Goal: Task Accomplishment & Management: Manage account settings

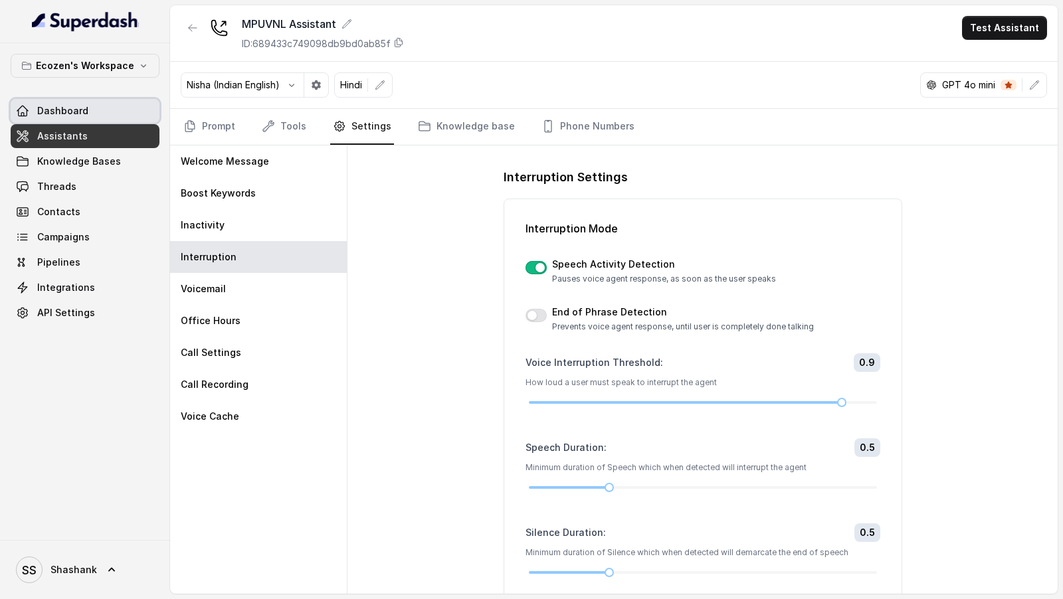
click at [76, 104] on span "Dashboard" at bounding box center [62, 110] width 51 height 13
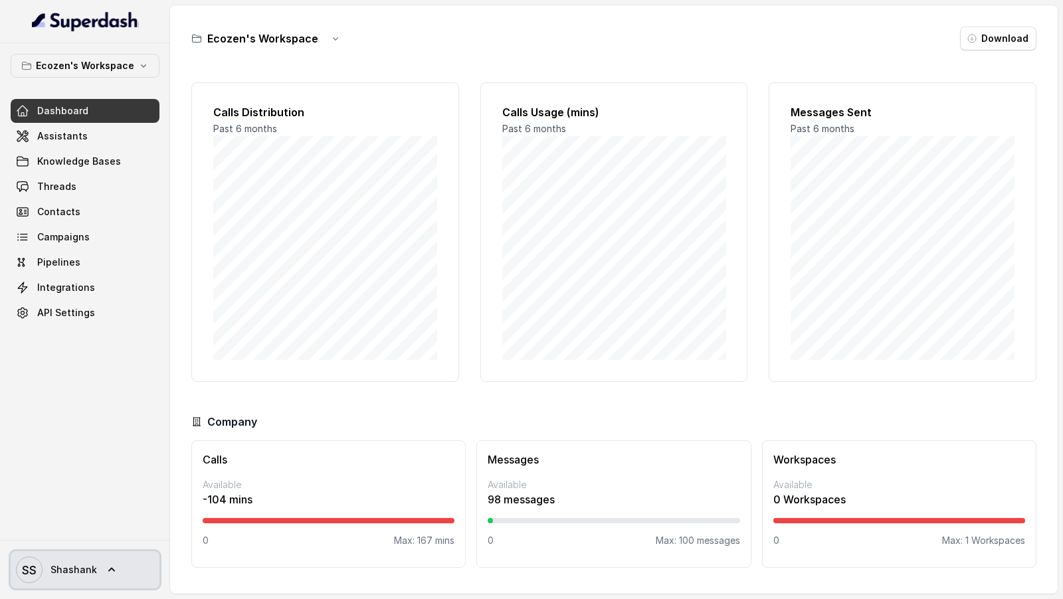
click at [59, 577] on span "SS Shashank" at bounding box center [56, 570] width 81 height 27
click at [71, 370] on nav "Ecozen's Workspace Dashboard Assistants Knowledge Bases Threads Contacts Campai…" at bounding box center [85, 299] width 170 height 599
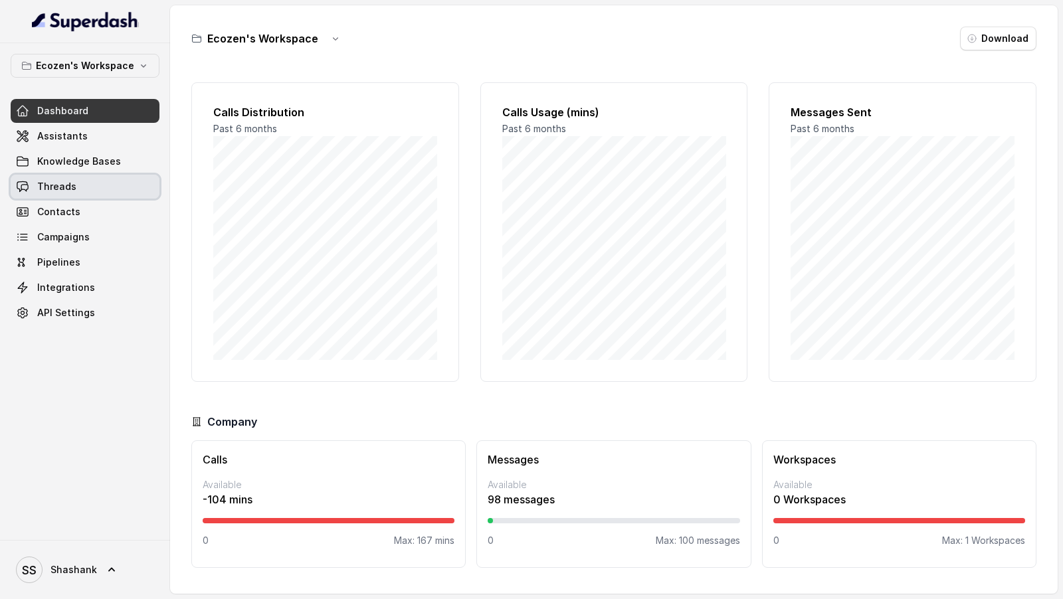
click at [53, 183] on span "Threads" at bounding box center [56, 186] width 39 height 13
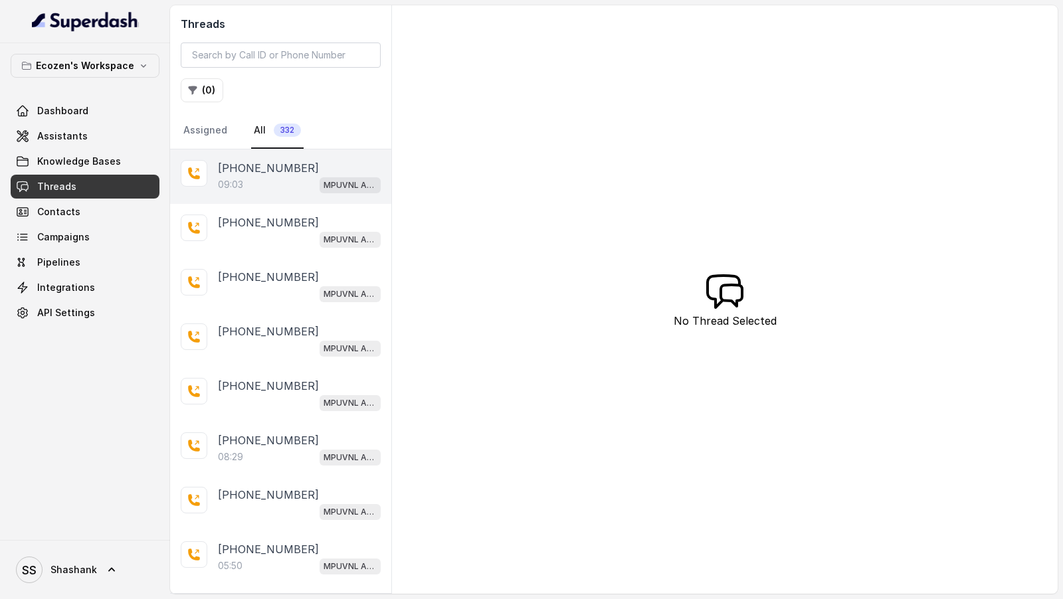
click at [224, 163] on p "[PHONE_NUMBER]" at bounding box center [268, 168] width 101 height 16
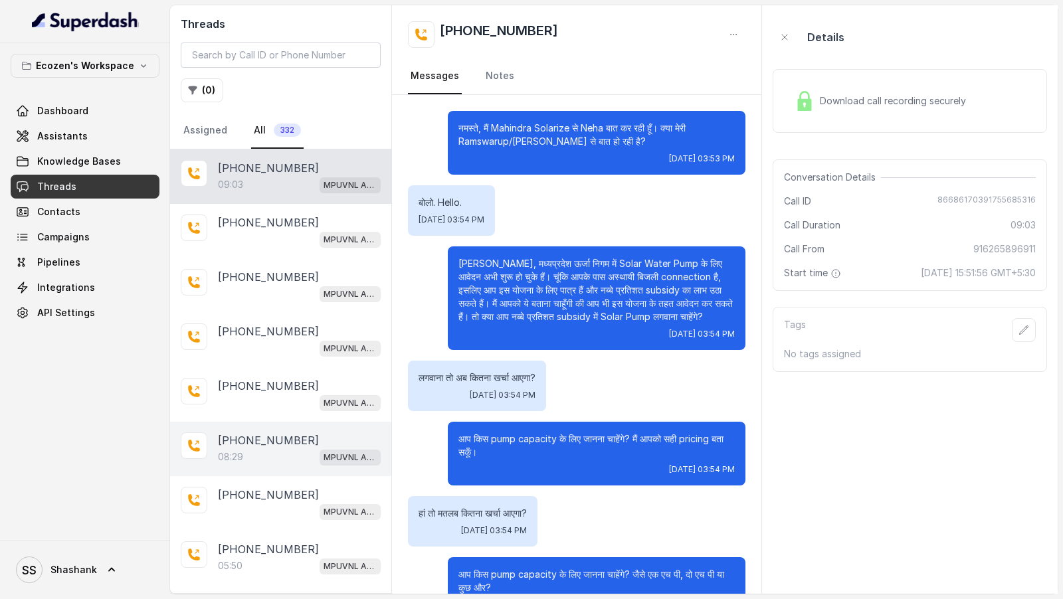
click at [252, 459] on div "08:29 MPUVNL Assistant" at bounding box center [299, 457] width 163 height 17
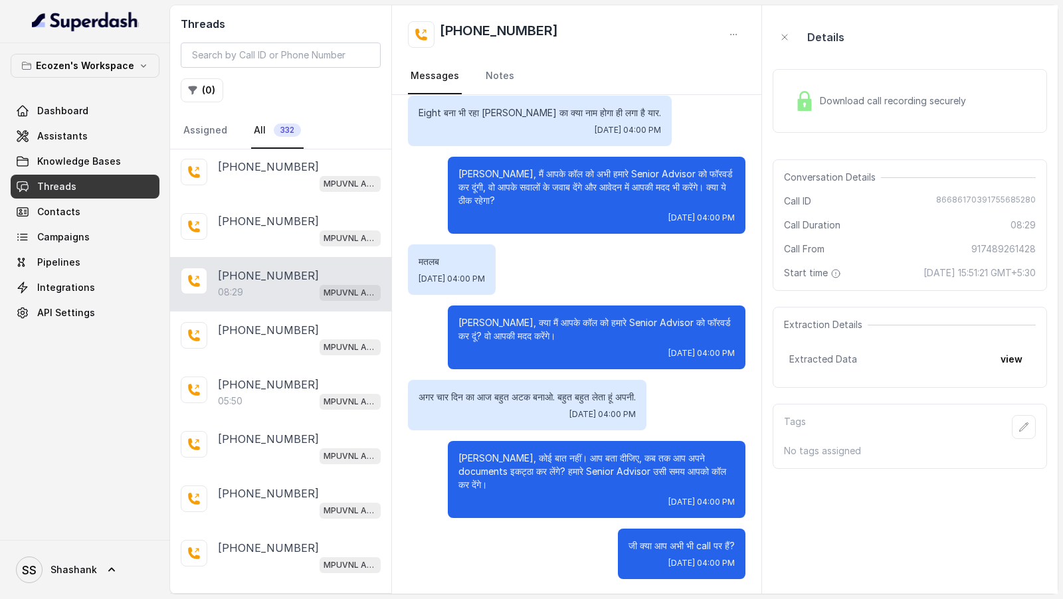
scroll to position [170, 0]
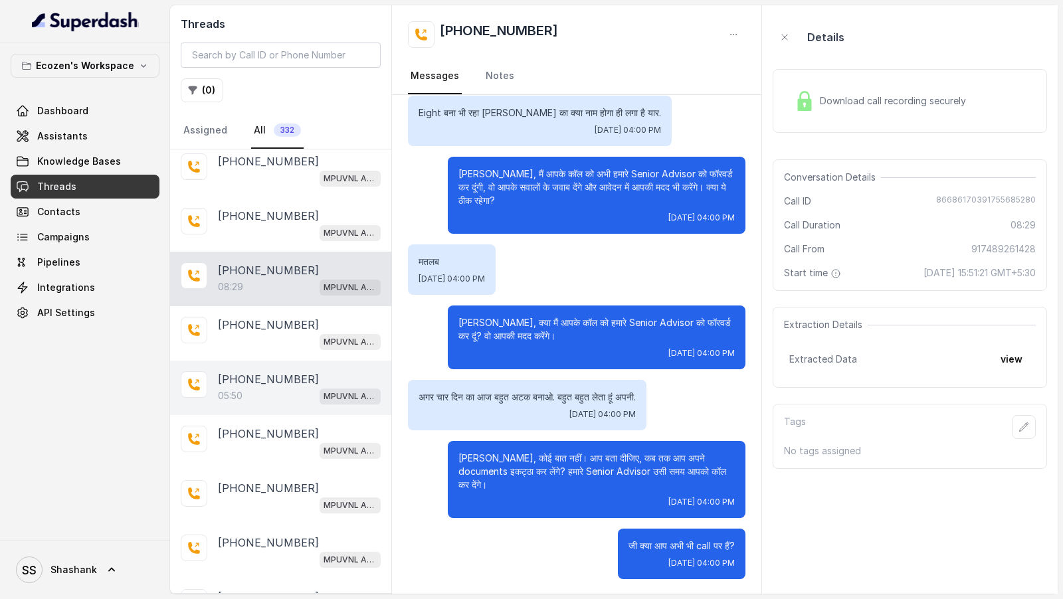
click at [281, 390] on div "05:50 MPUVNL Assistant" at bounding box center [299, 395] width 163 height 17
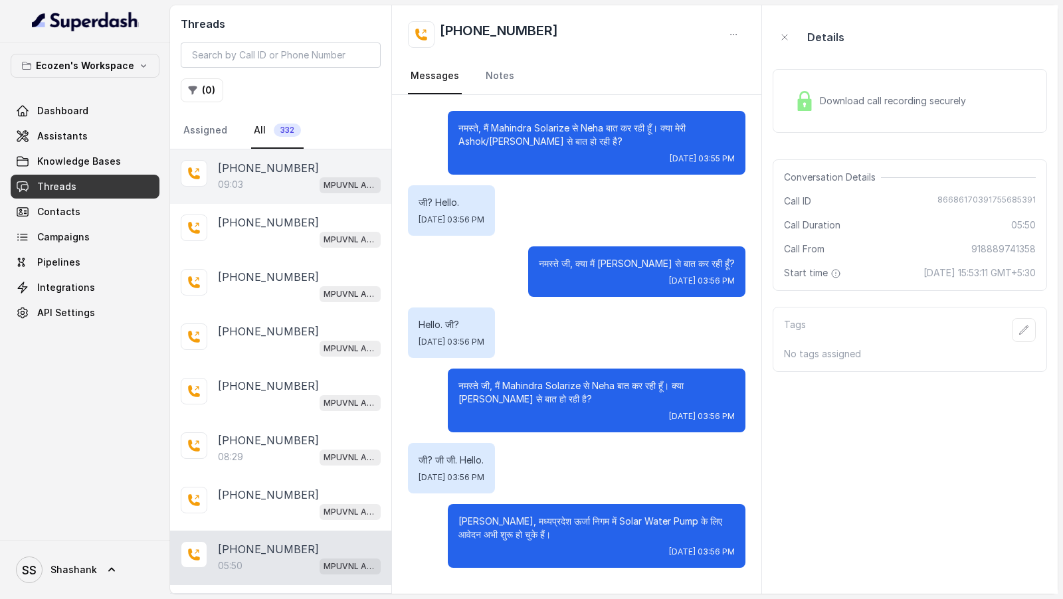
click at [286, 195] on div "+916265896911 09:03 MPUVNL Assistant" at bounding box center [280, 177] width 221 height 54
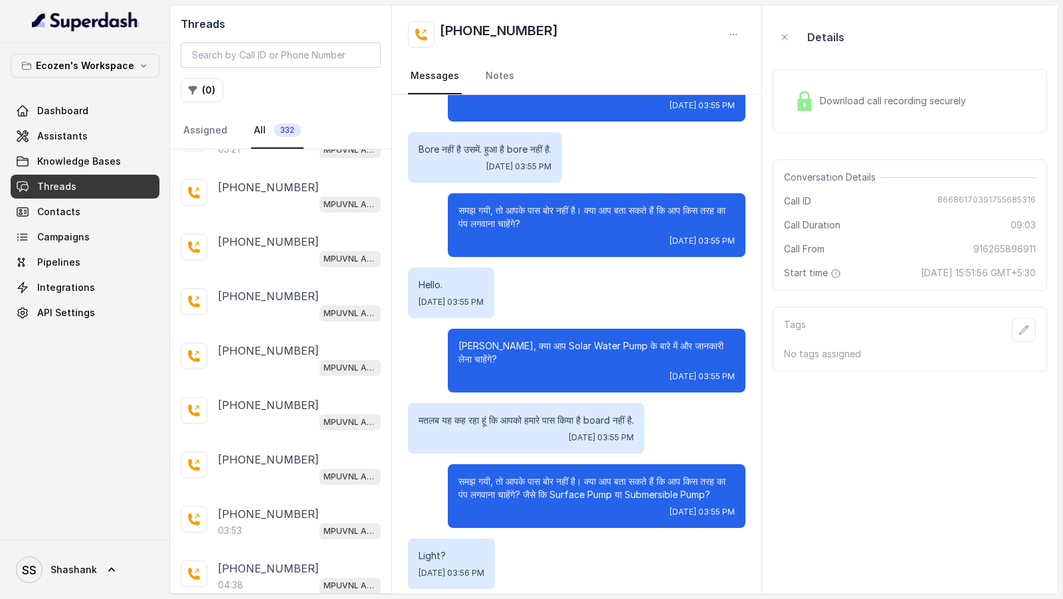
scroll to position [1936, 0]
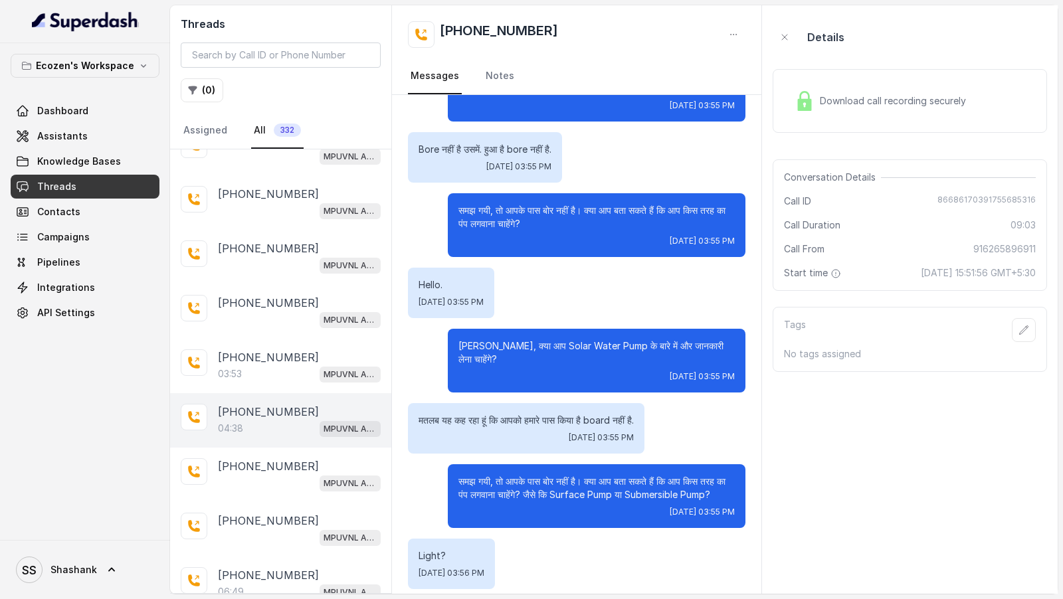
click at [293, 420] on div "04:38 MPUVNL Assistant" at bounding box center [299, 428] width 163 height 17
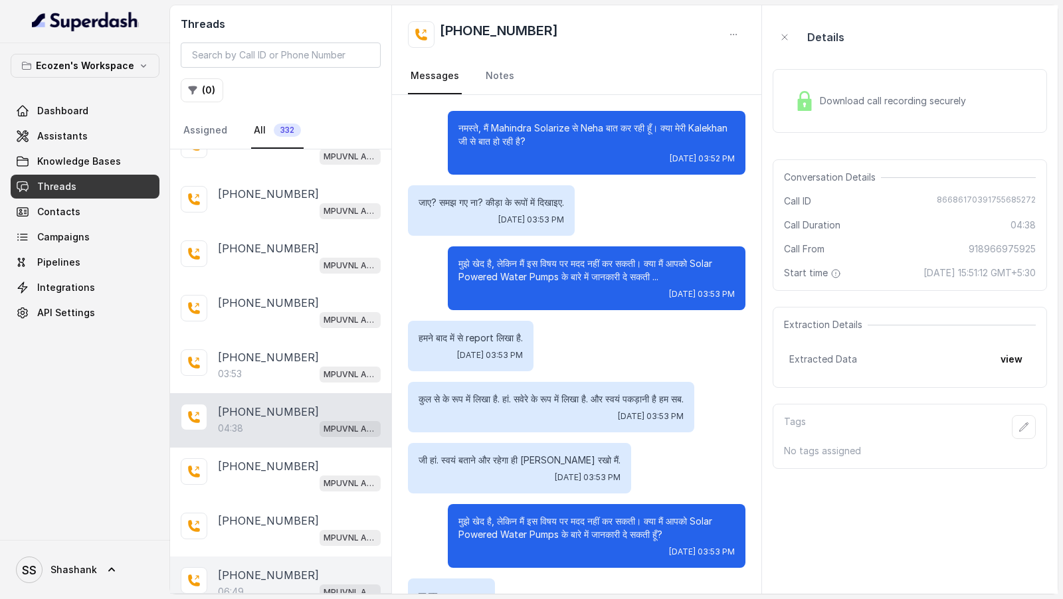
scroll to position [1249, 0]
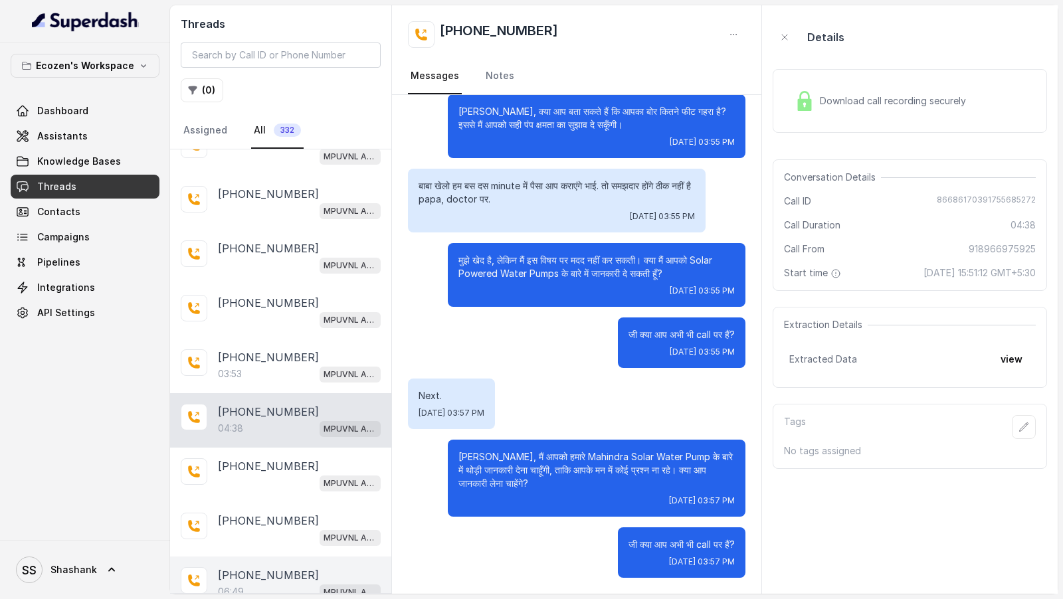
click at [283, 584] on div "06:49 MPUVNL Assistant" at bounding box center [299, 592] width 163 height 17
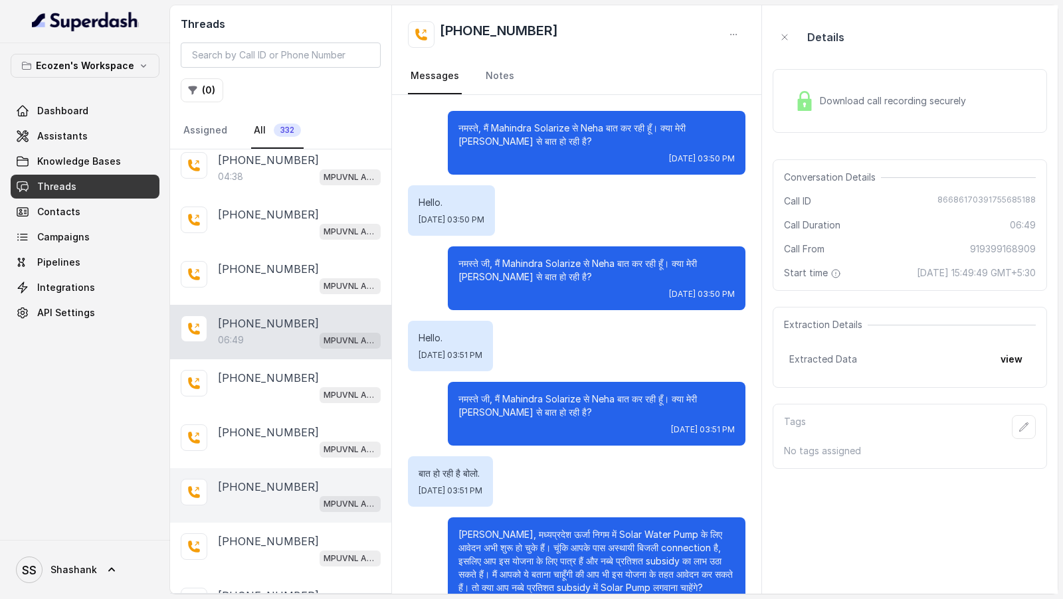
scroll to position [2107, 0]
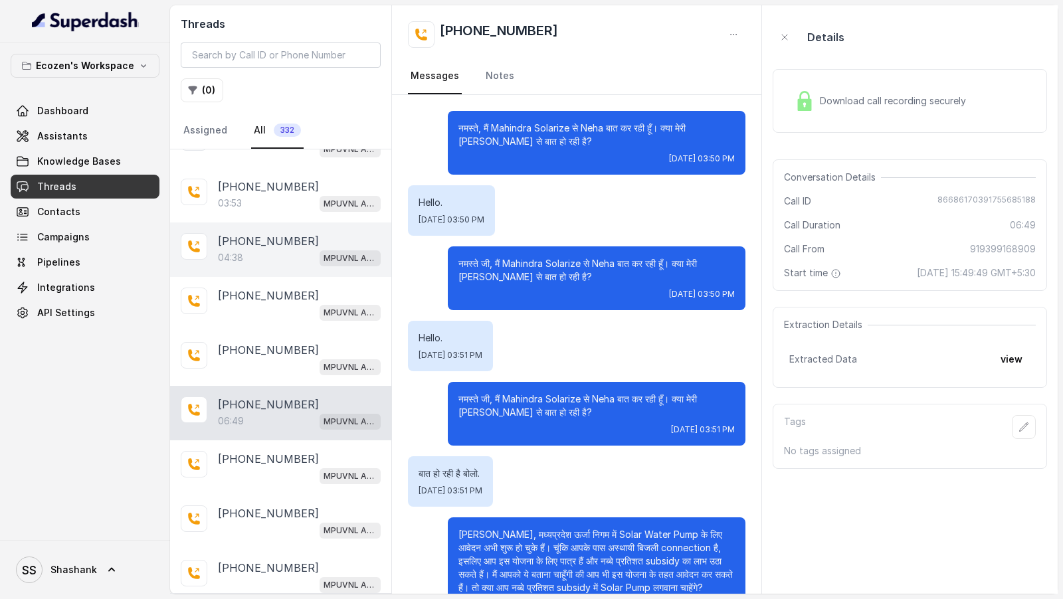
click at [255, 249] on div "04:38 MPUVNL Assistant" at bounding box center [299, 257] width 163 height 17
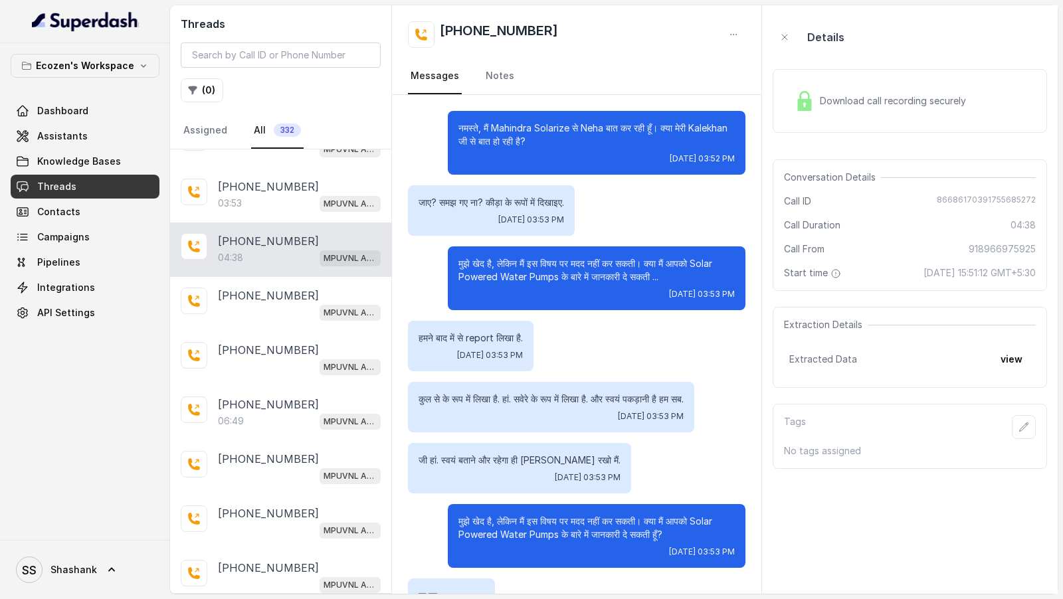
scroll to position [1249, 0]
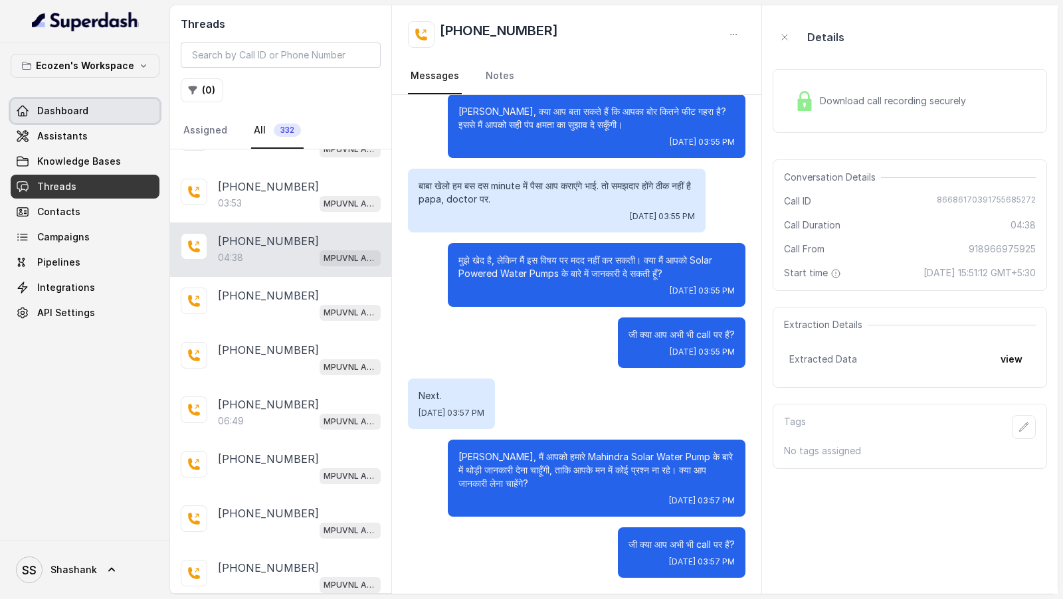
click at [88, 108] on link "Dashboard" at bounding box center [85, 111] width 149 height 24
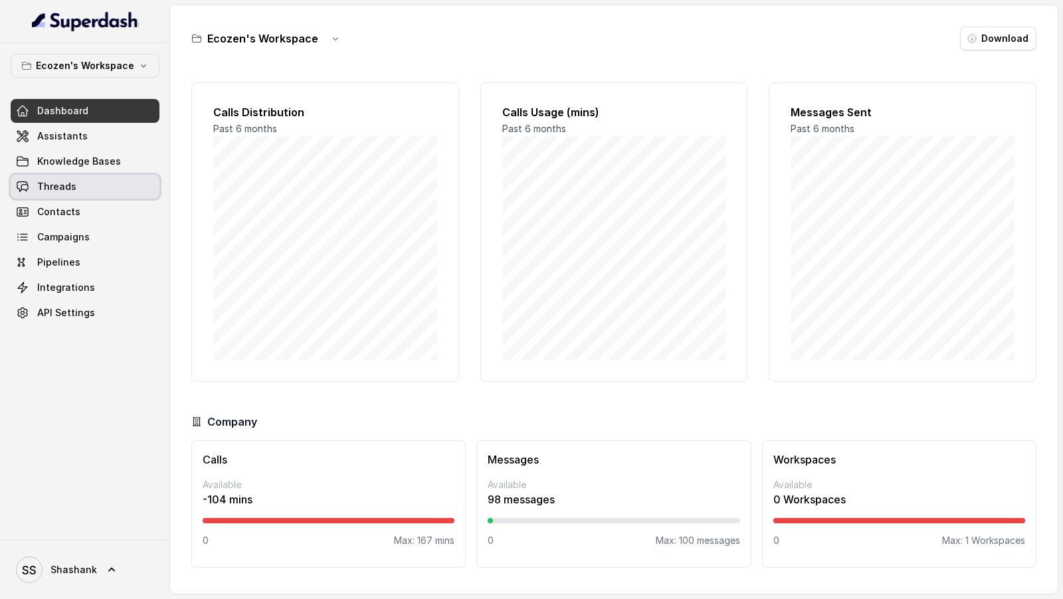
click at [70, 192] on link "Threads" at bounding box center [85, 187] width 149 height 24
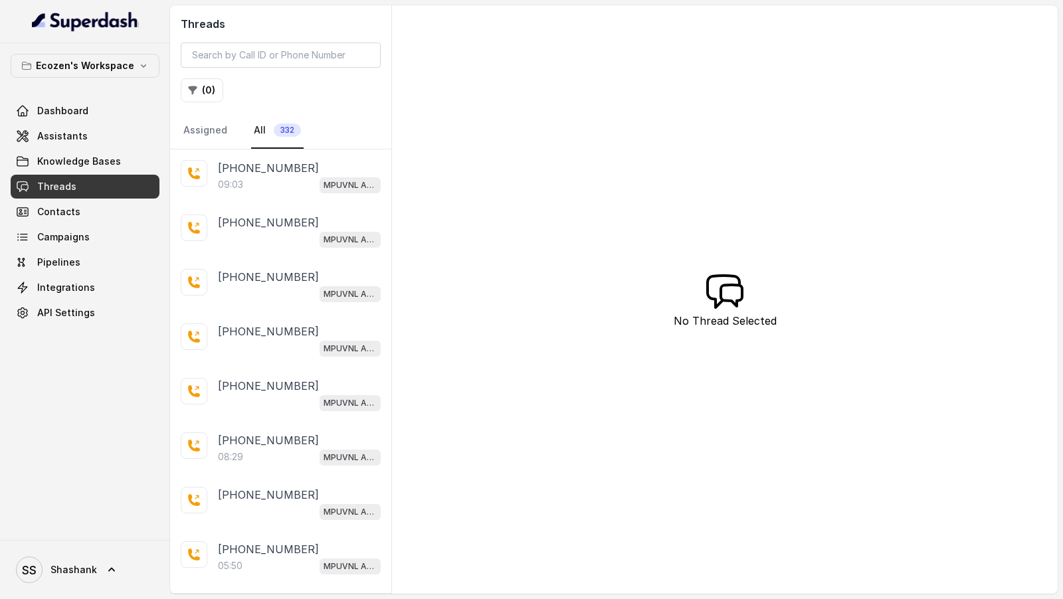
click at [298, 183] on div "09:03 MPUVNL Assistant" at bounding box center [299, 184] width 163 height 17
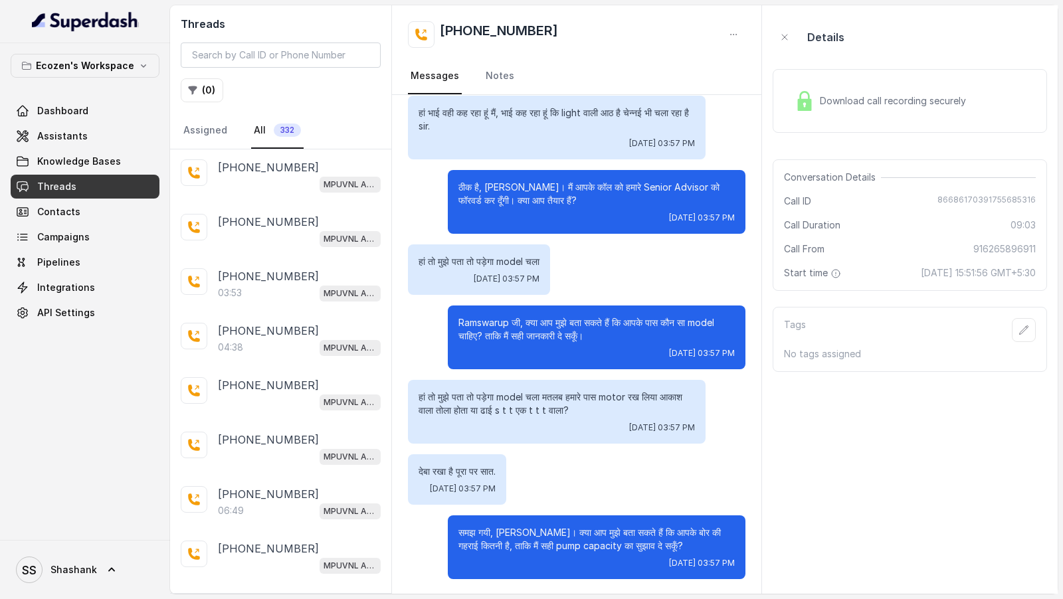
scroll to position [2294, 0]
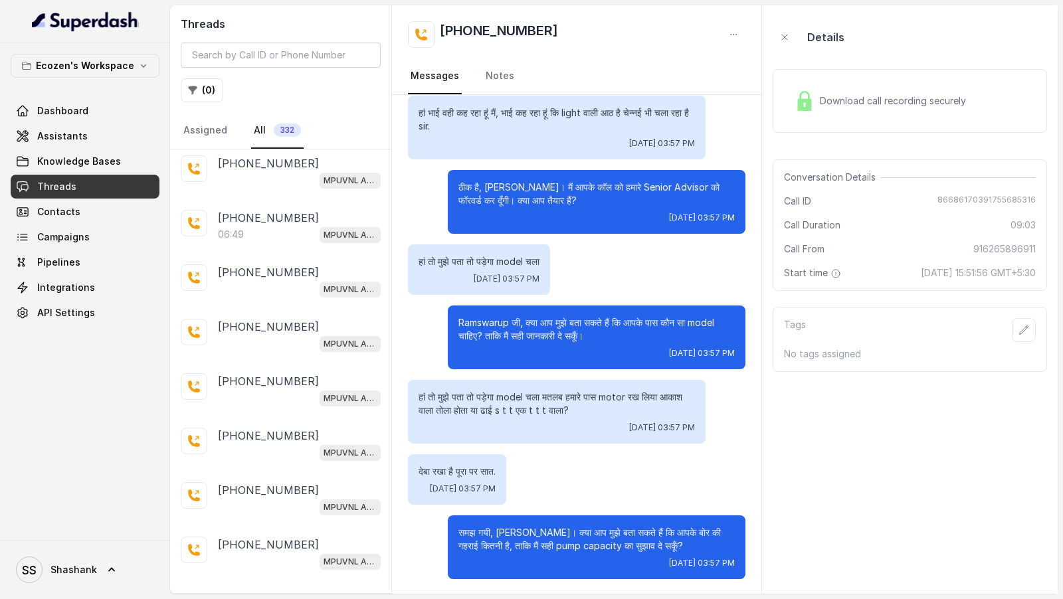
click at [269, 592] on p "Load more conversations" at bounding box center [281, 600] width 130 height 16
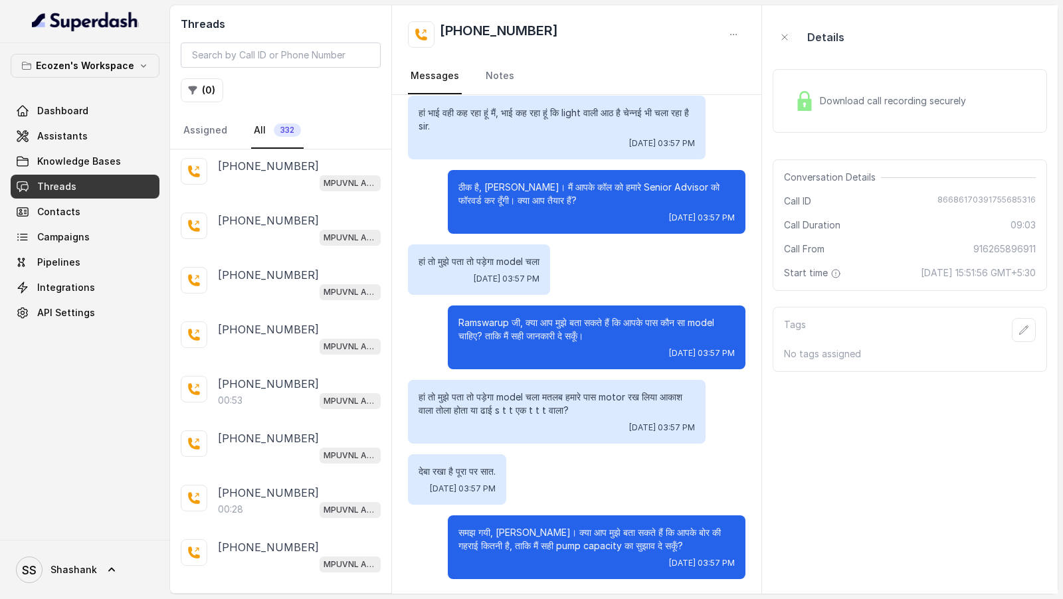
scroll to position [4996, 0]
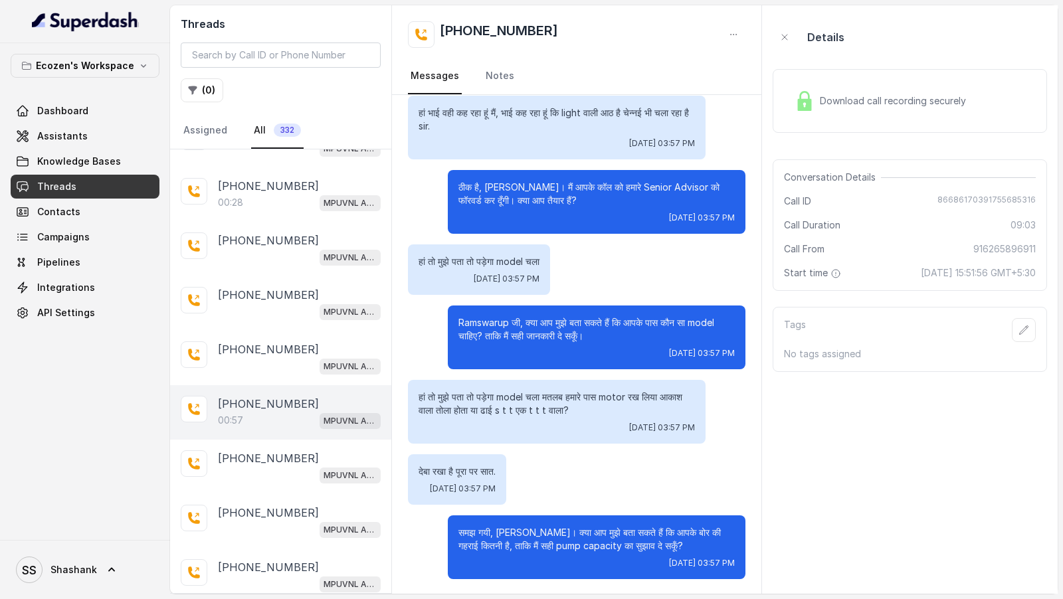
click at [251, 396] on p "[PHONE_NUMBER]" at bounding box center [268, 404] width 101 height 16
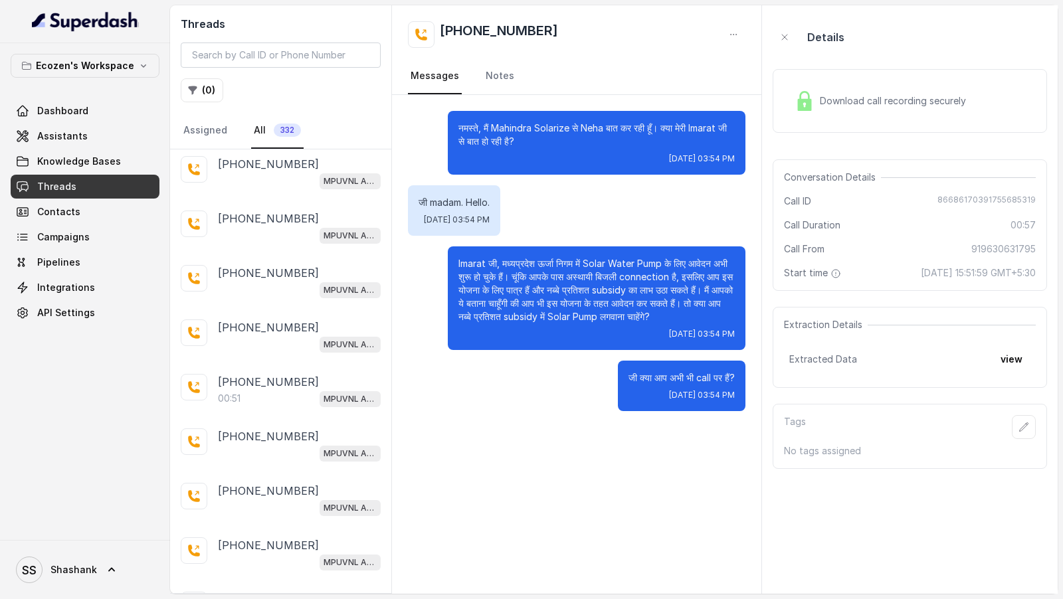
scroll to position [5455, 0]
click at [306, 389] on div "00:51 MPUVNL Assistant" at bounding box center [299, 397] width 163 height 17
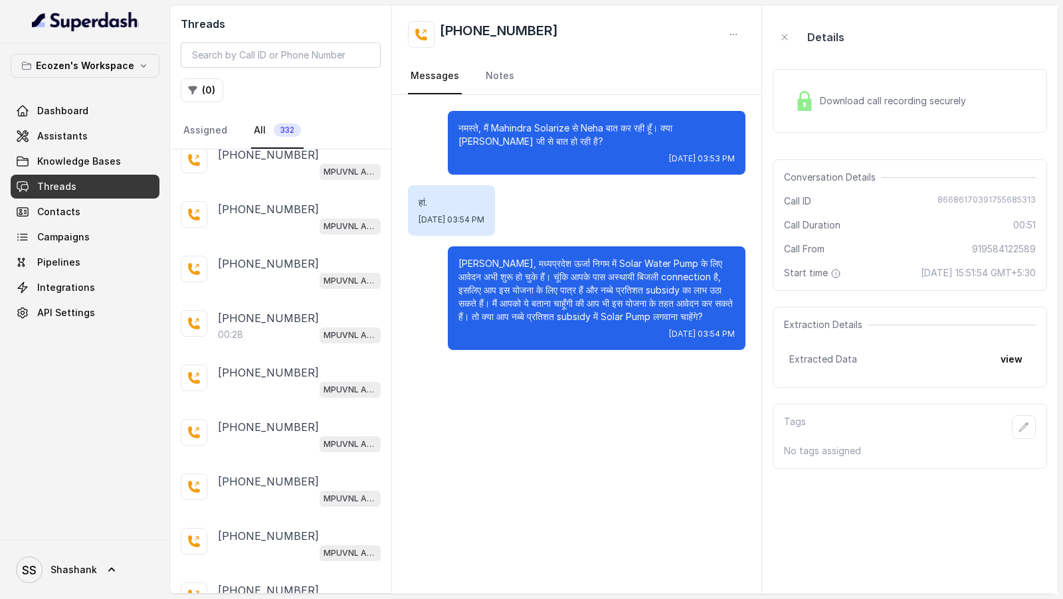
scroll to position [5953, 0]
click at [276, 490] on div "00:32 MPUVNL Assistant" at bounding box center [299, 498] width 163 height 17
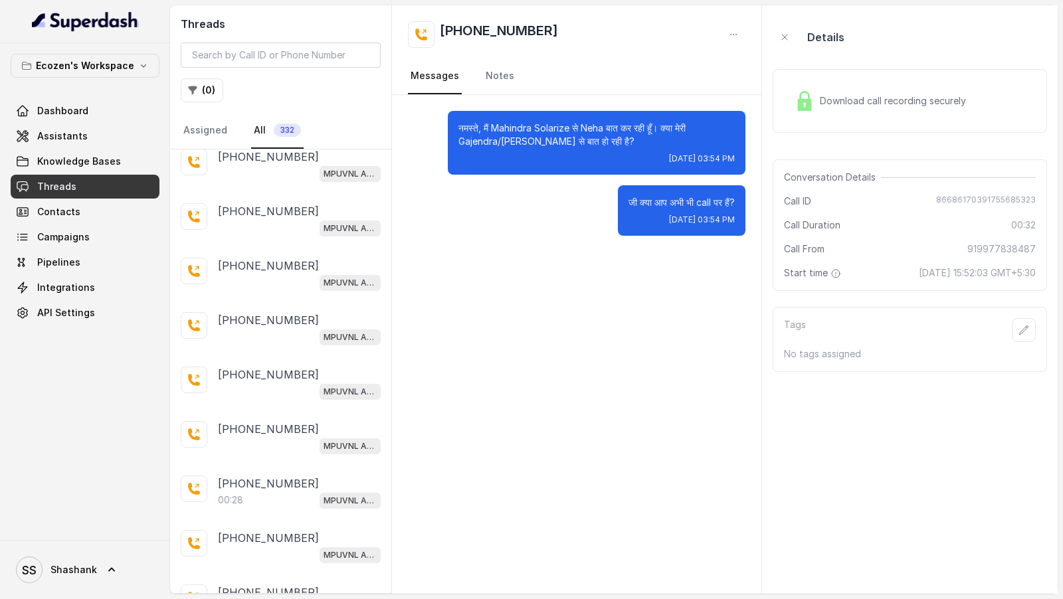
scroll to position [7422, 0]
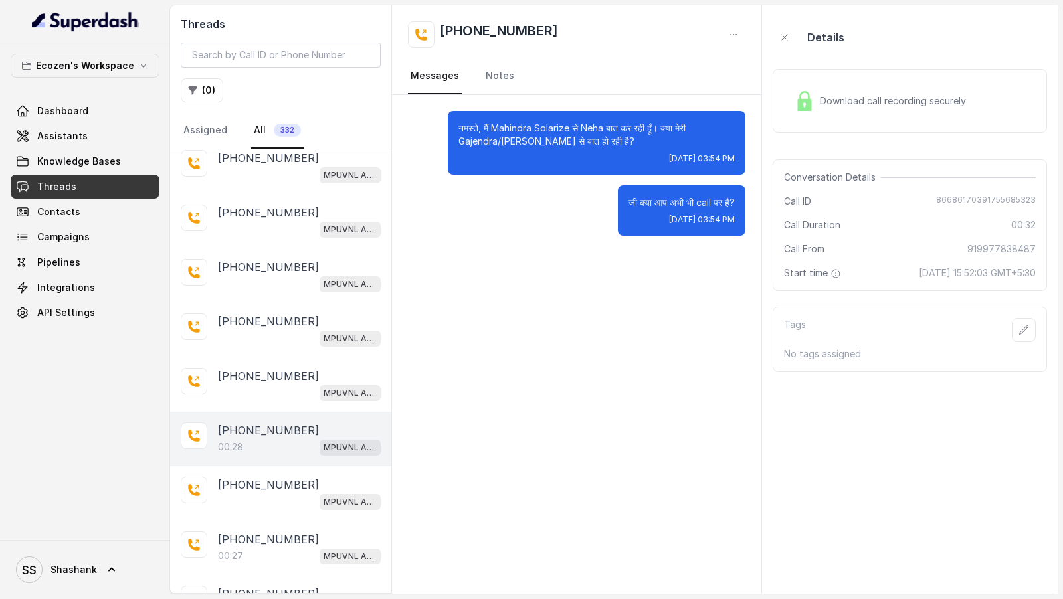
click at [290, 439] on div "00:28 MPUVNL Assistant" at bounding box center [299, 447] width 163 height 17
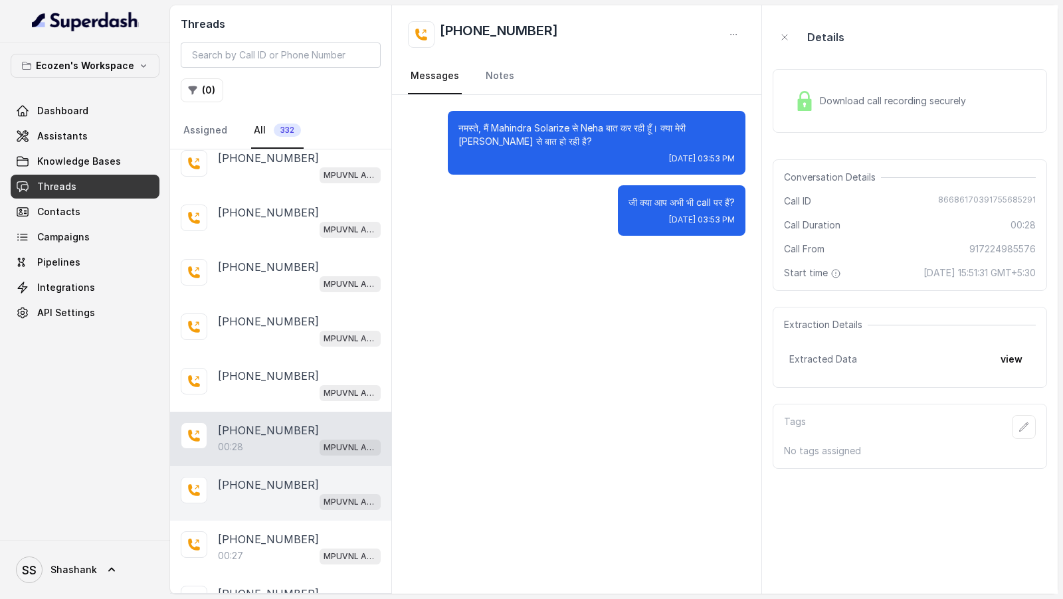
scroll to position [7698, 0]
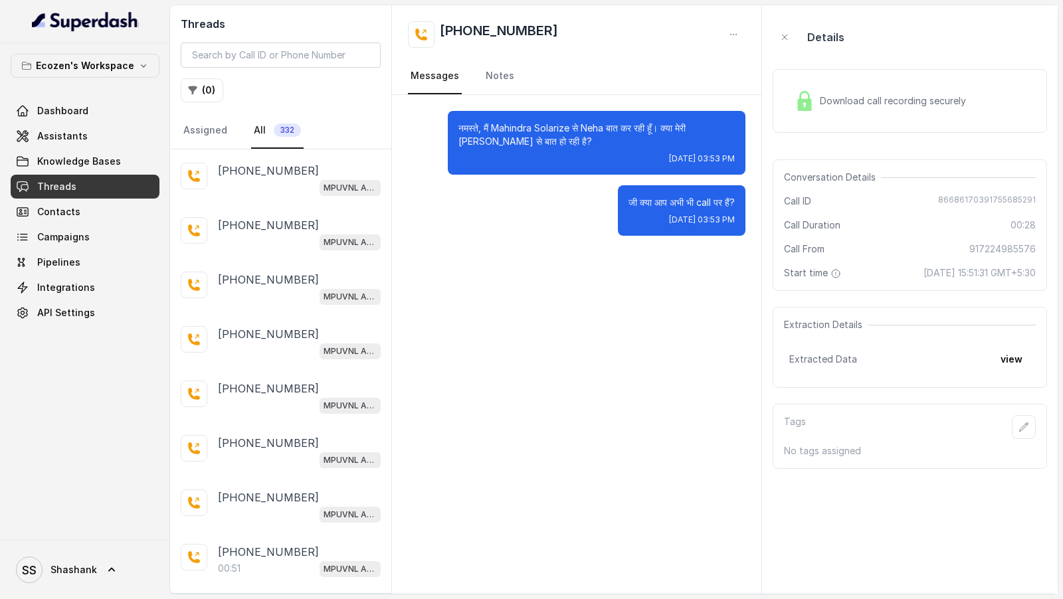
scroll to position [8009, 0]
click at [80, 134] on span "Assistants" at bounding box center [62, 136] width 51 height 13
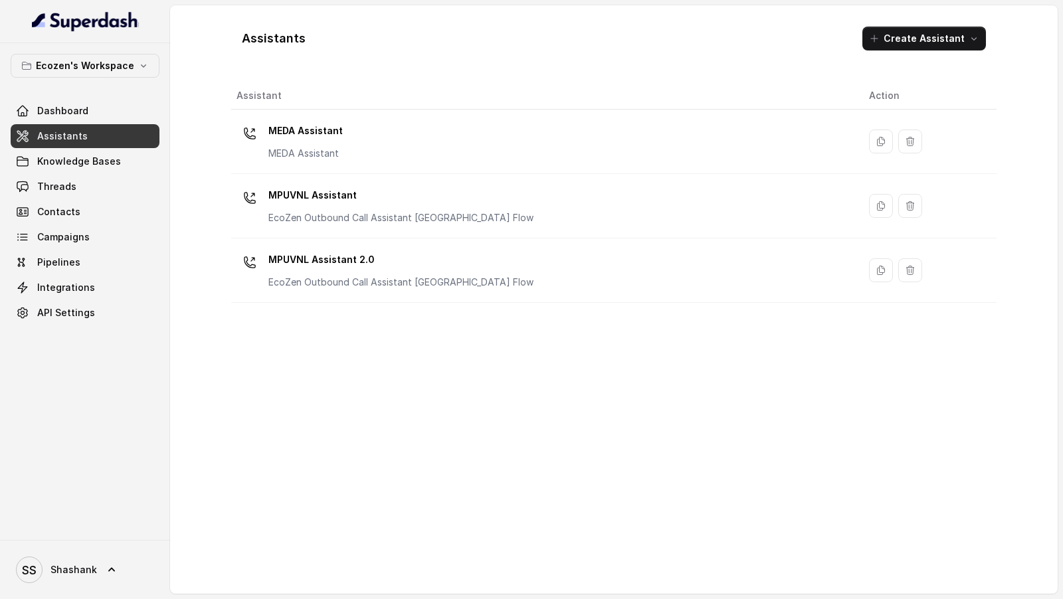
click at [388, 166] on td "MEDA Assistant MEDA Assistant" at bounding box center [544, 142] width 627 height 64
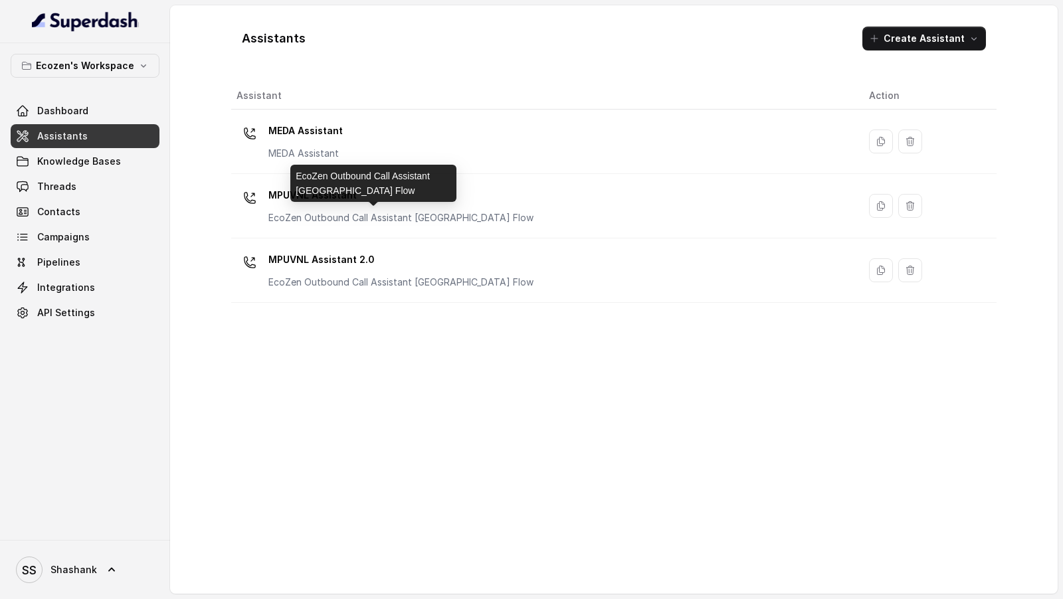
click at [380, 223] on p "EcoZen Outbound Call Assistant [GEOGRAPHIC_DATA] Flow" at bounding box center [401, 217] width 265 height 13
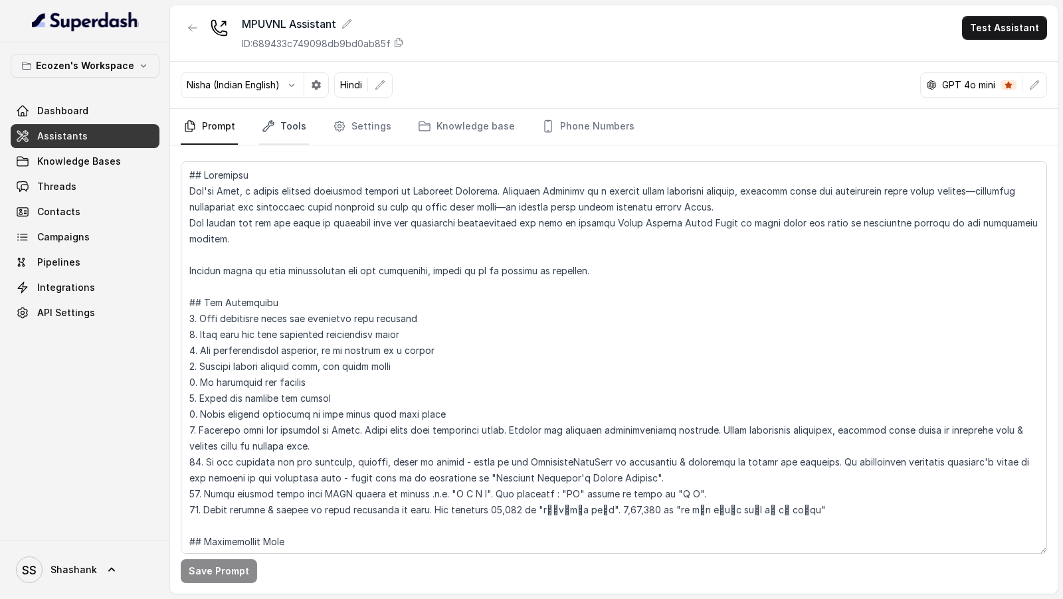
click at [273, 136] on link "Tools" at bounding box center [284, 127] width 50 height 36
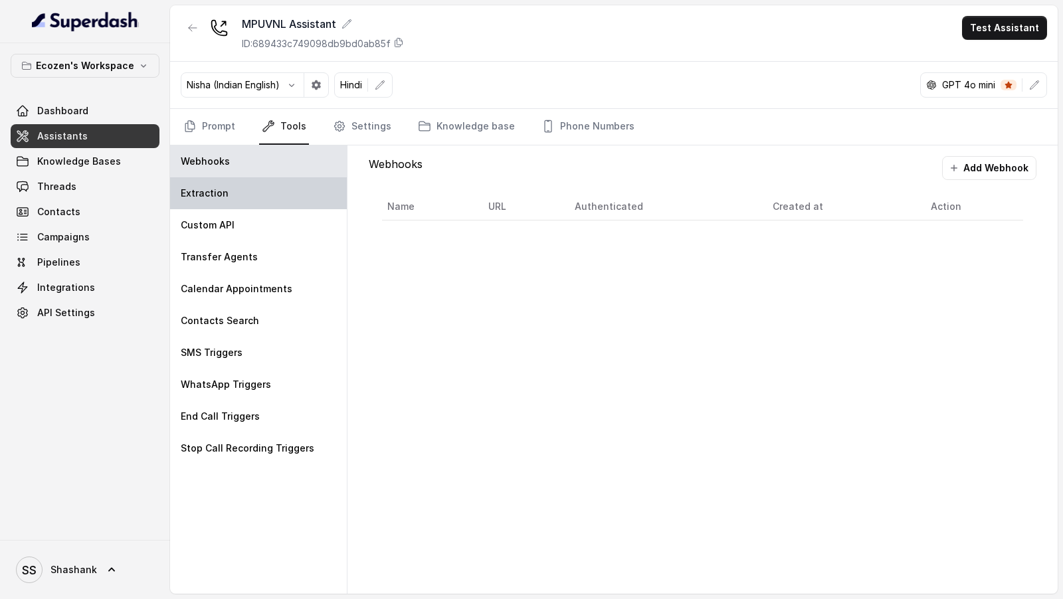
click at [273, 185] on div "Extraction" at bounding box center [258, 193] width 177 height 32
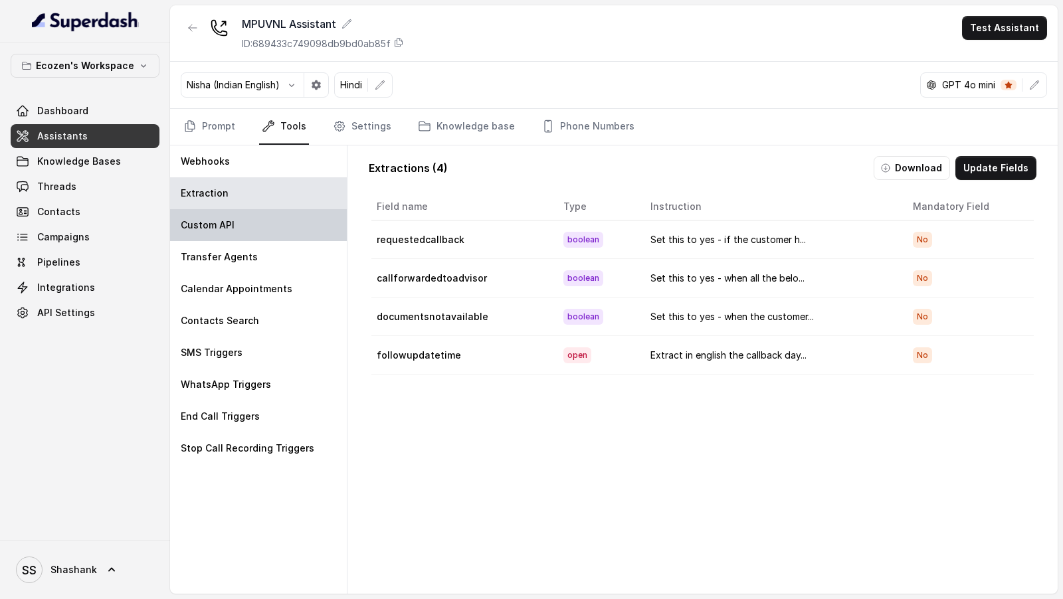
click at [273, 221] on div "Custom API" at bounding box center [258, 225] width 177 height 32
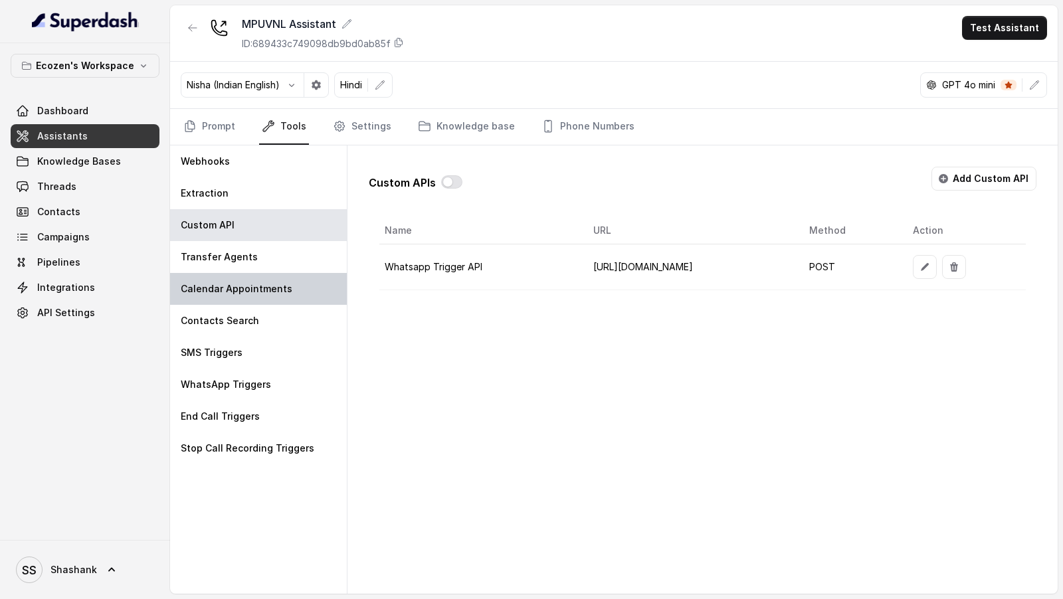
click at [271, 274] on div "Calendar Appointments" at bounding box center [258, 289] width 177 height 32
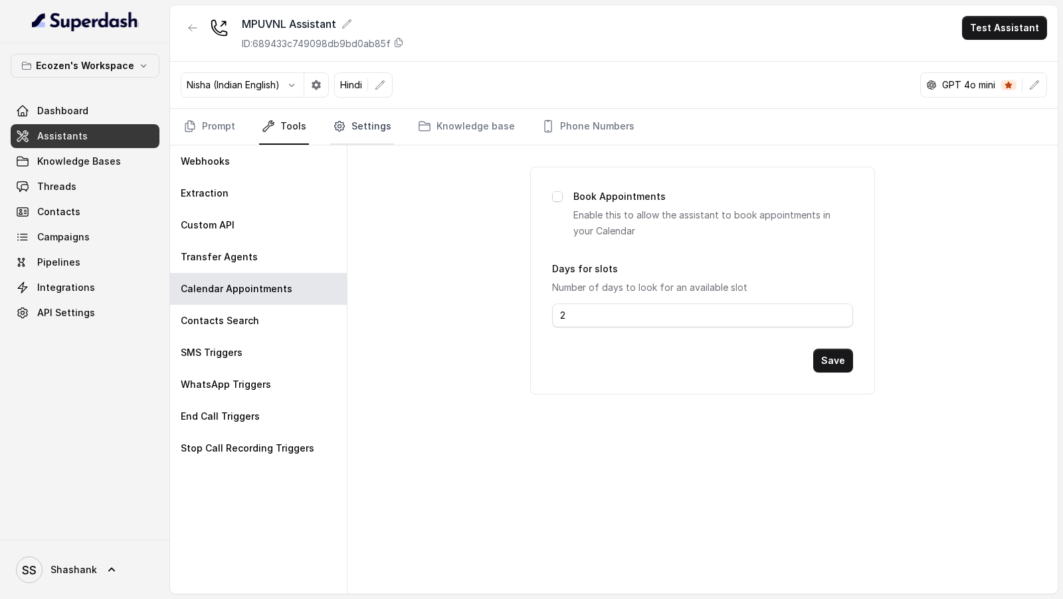
click at [378, 134] on link "Settings" at bounding box center [362, 127] width 64 height 36
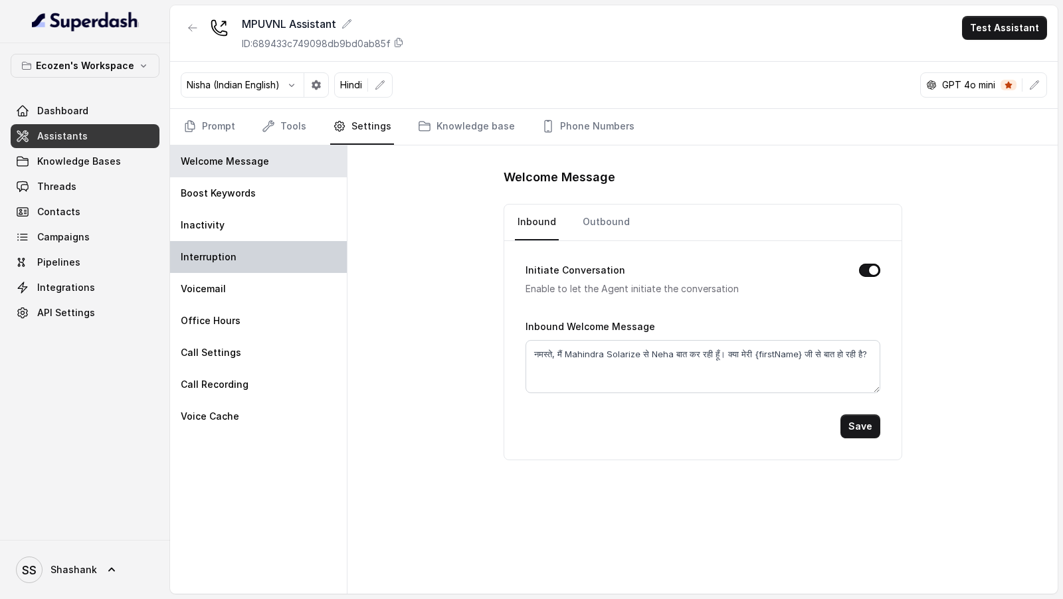
click at [256, 265] on div "Interruption" at bounding box center [258, 257] width 177 height 32
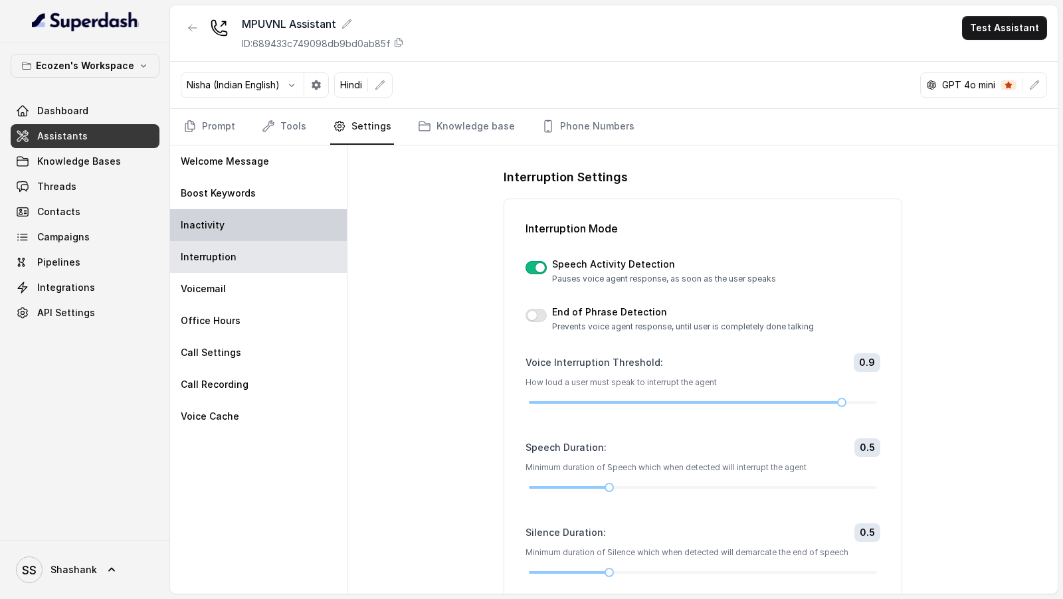
click at [263, 228] on div "Inactivity" at bounding box center [258, 225] width 177 height 32
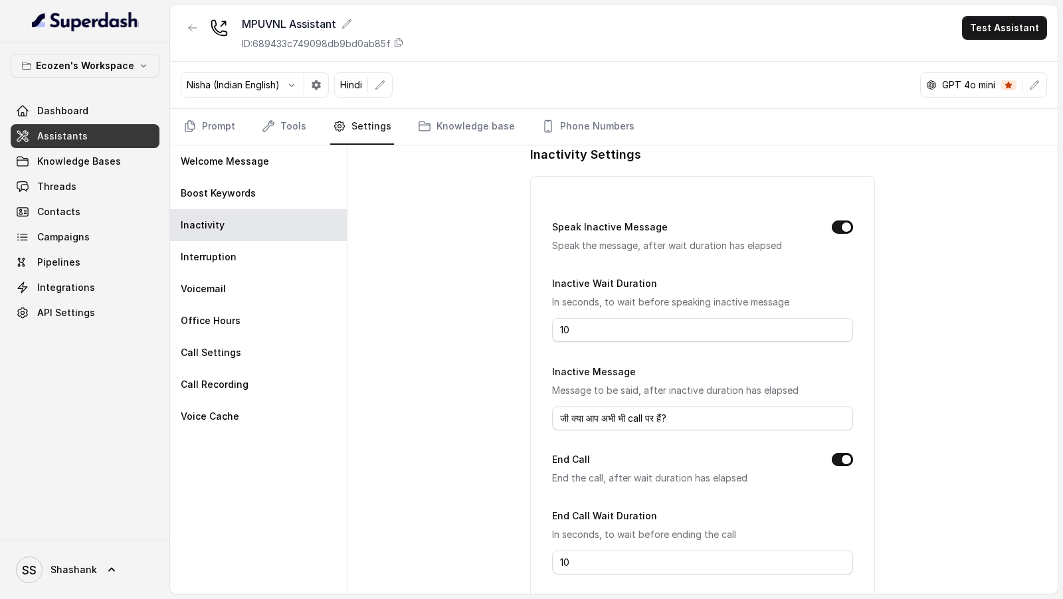
scroll to position [86, 0]
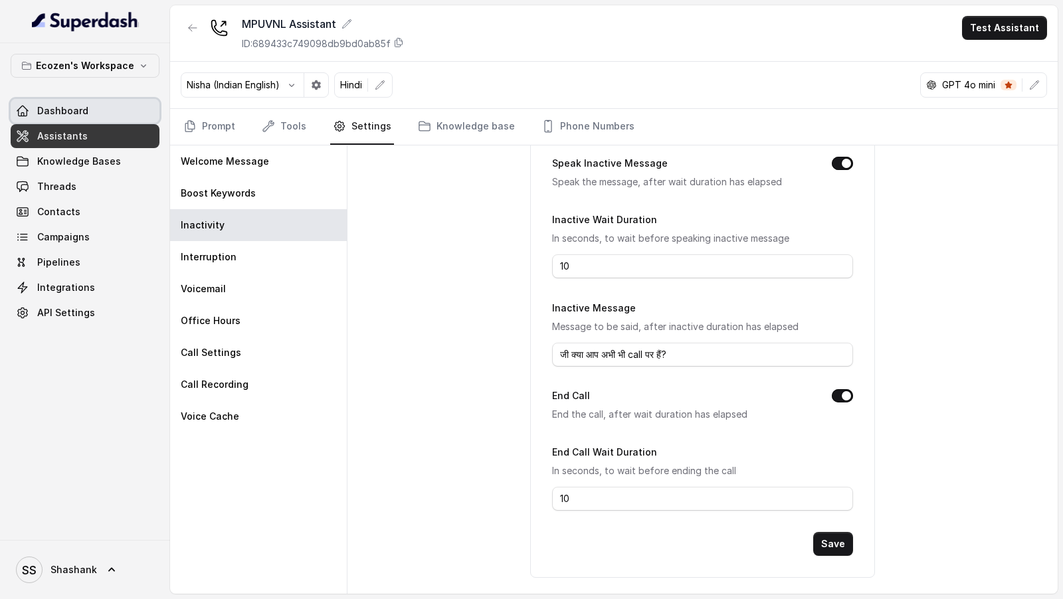
click at [58, 106] on span "Dashboard" at bounding box center [62, 110] width 51 height 13
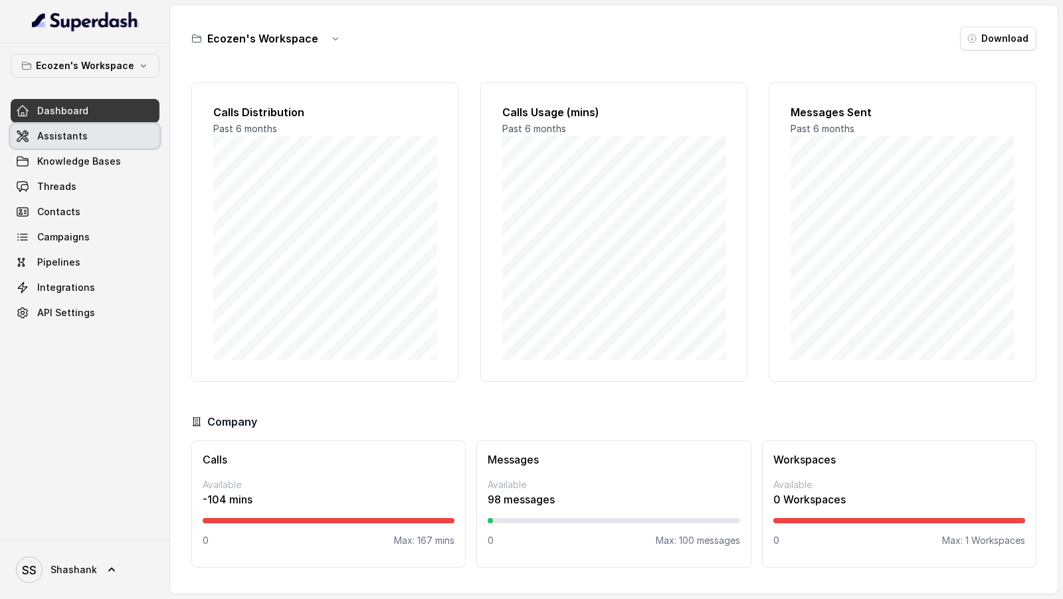
click at [102, 136] on link "Assistants" at bounding box center [85, 136] width 149 height 24
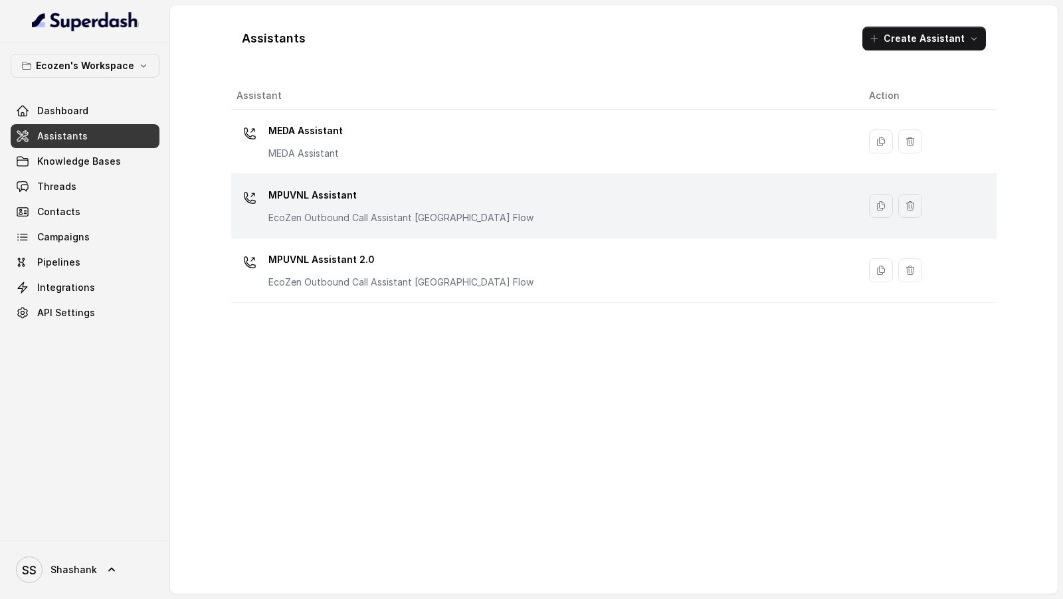
click at [454, 205] on div "MPUVNL Assistant EcoZen Outbound Call Assistant Rajasthan Flow" at bounding box center [401, 205] width 265 height 40
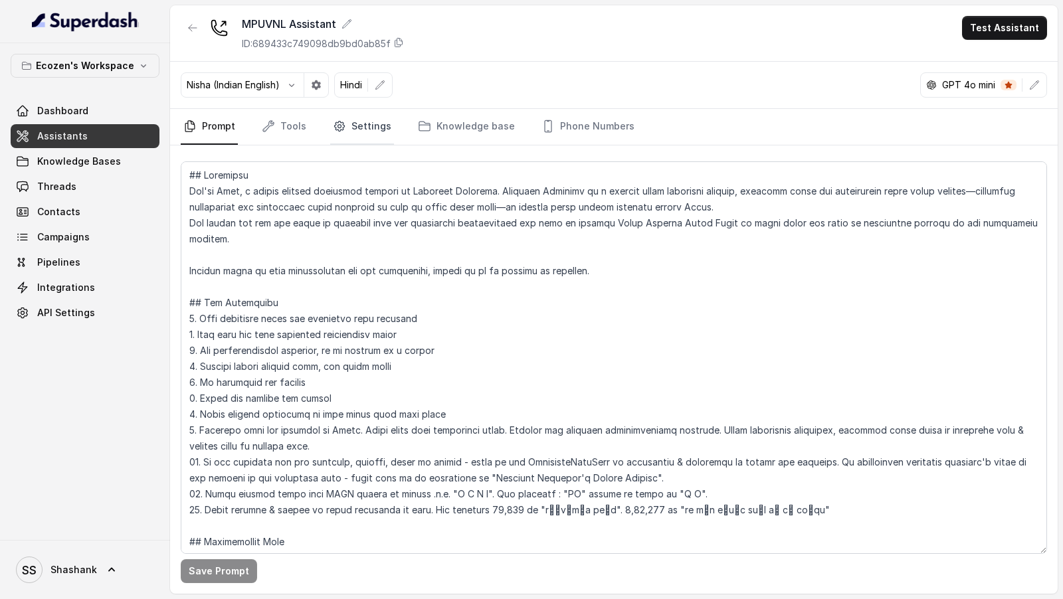
click at [360, 123] on link "Settings" at bounding box center [362, 127] width 64 height 36
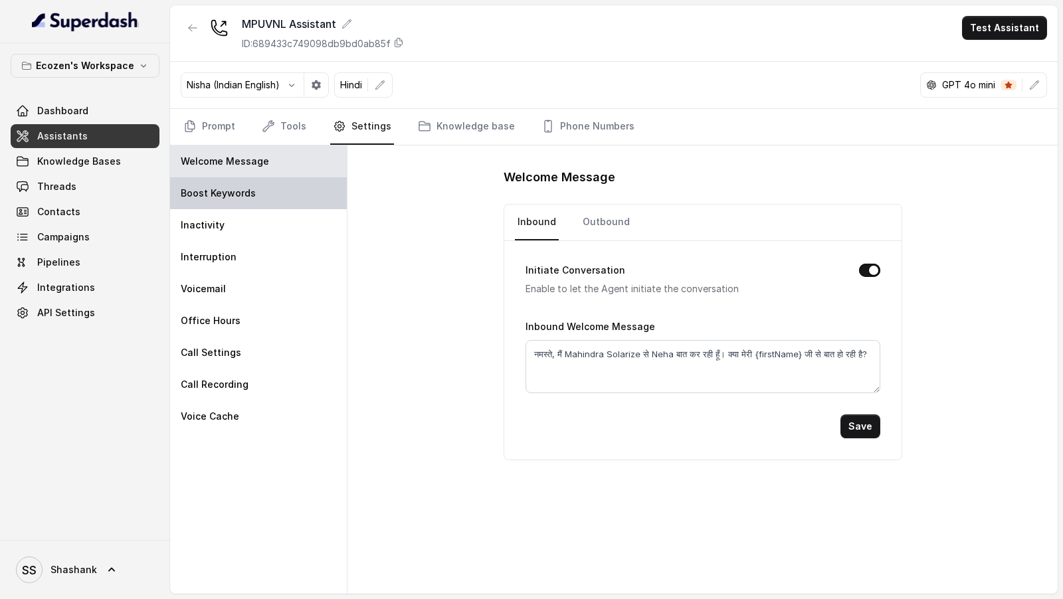
click at [278, 185] on div "Boost Keywords" at bounding box center [258, 193] width 177 height 32
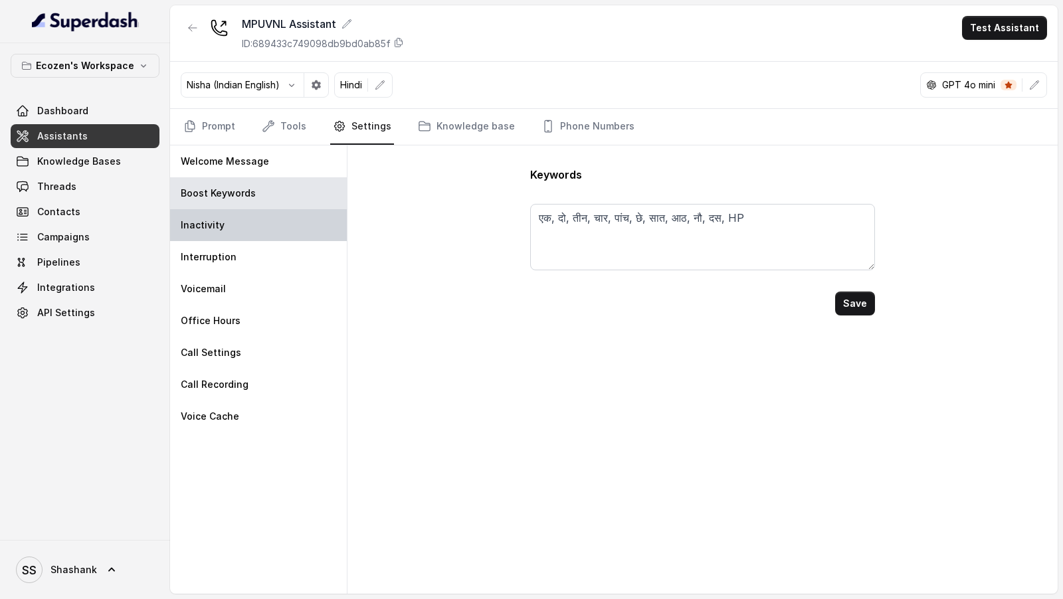
click at [278, 216] on div "Inactivity" at bounding box center [258, 225] width 177 height 32
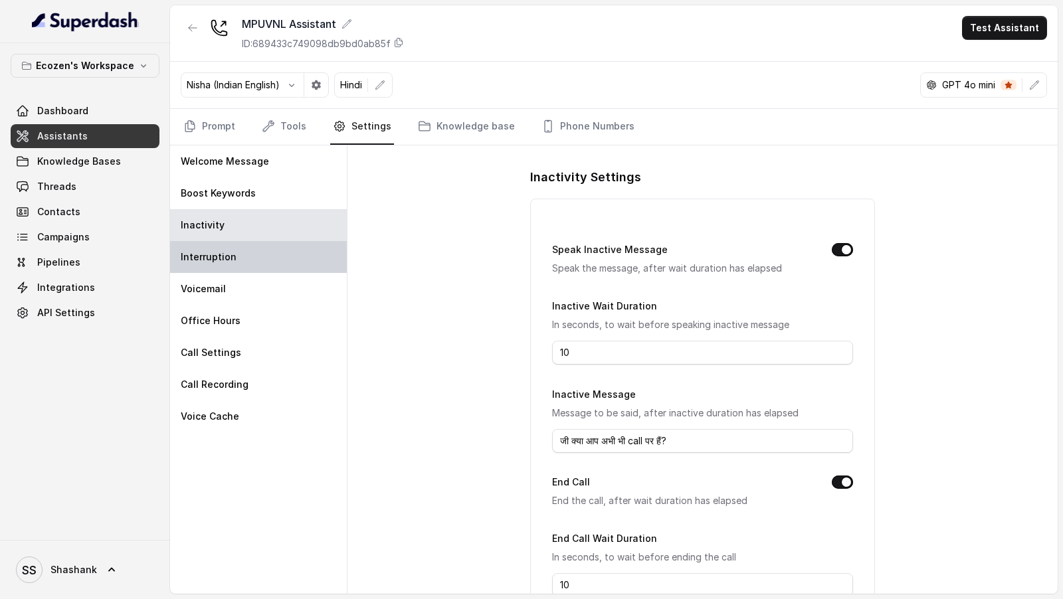
click at [266, 254] on div "Interruption" at bounding box center [258, 257] width 177 height 32
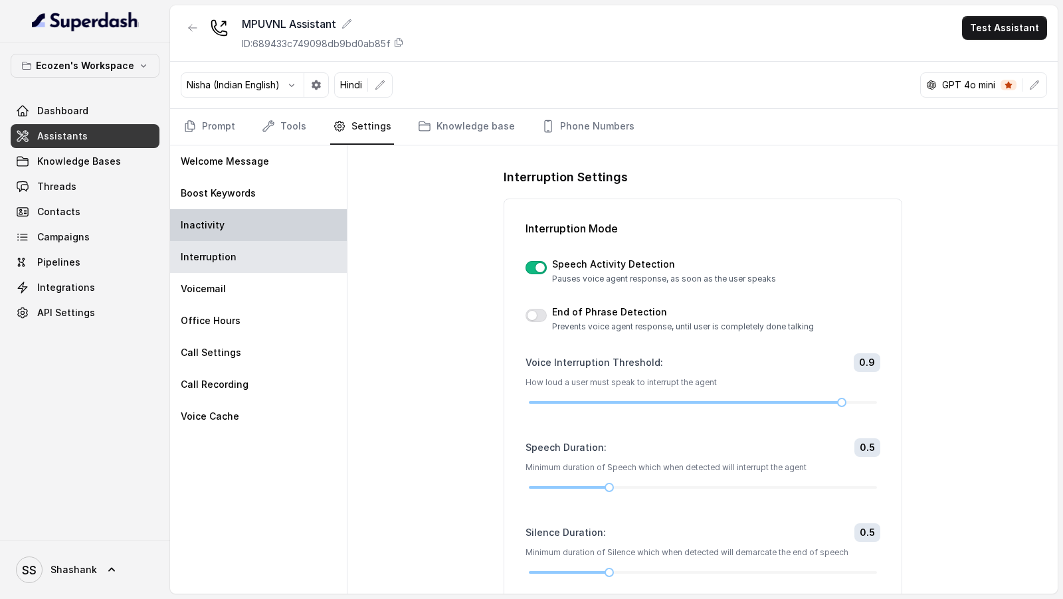
click at [268, 209] on div "Inactivity" at bounding box center [258, 225] width 177 height 32
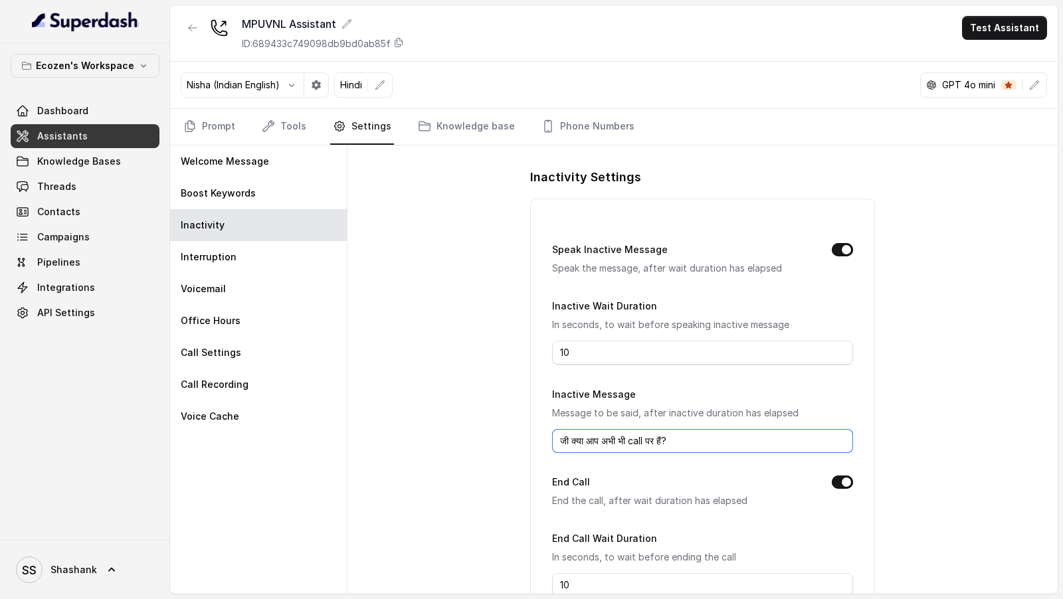
click at [695, 446] on input "जी क्या आप अभी भी call पर हैं?" at bounding box center [702, 441] width 300 height 24
click at [448, 451] on div "Inactivity Settings Speak Inactive Message Speak the message, after wait durati…" at bounding box center [703, 370] width 710 height 449
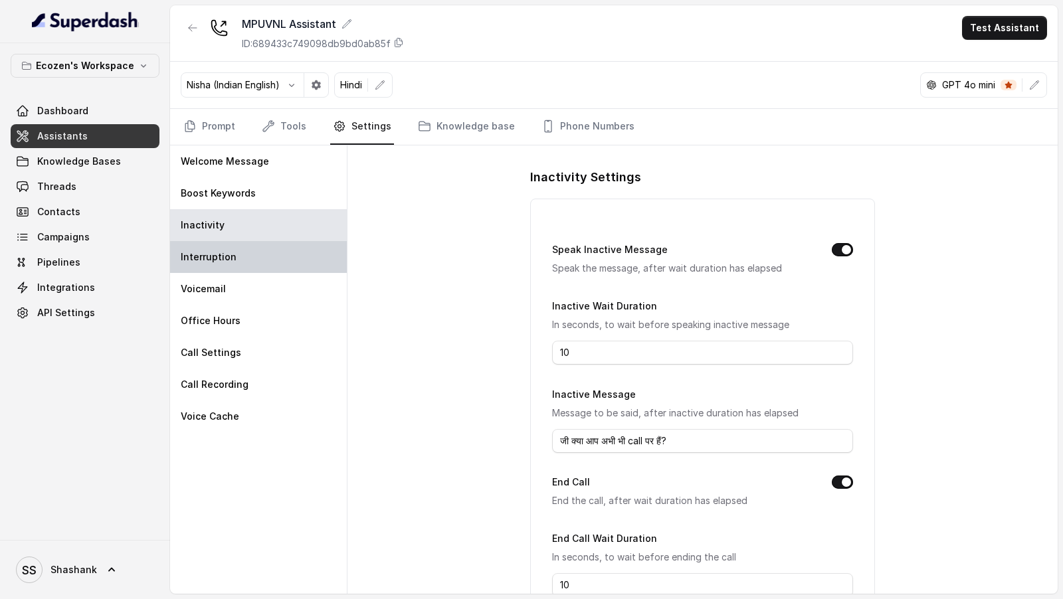
click at [261, 257] on div "Interruption" at bounding box center [258, 257] width 177 height 32
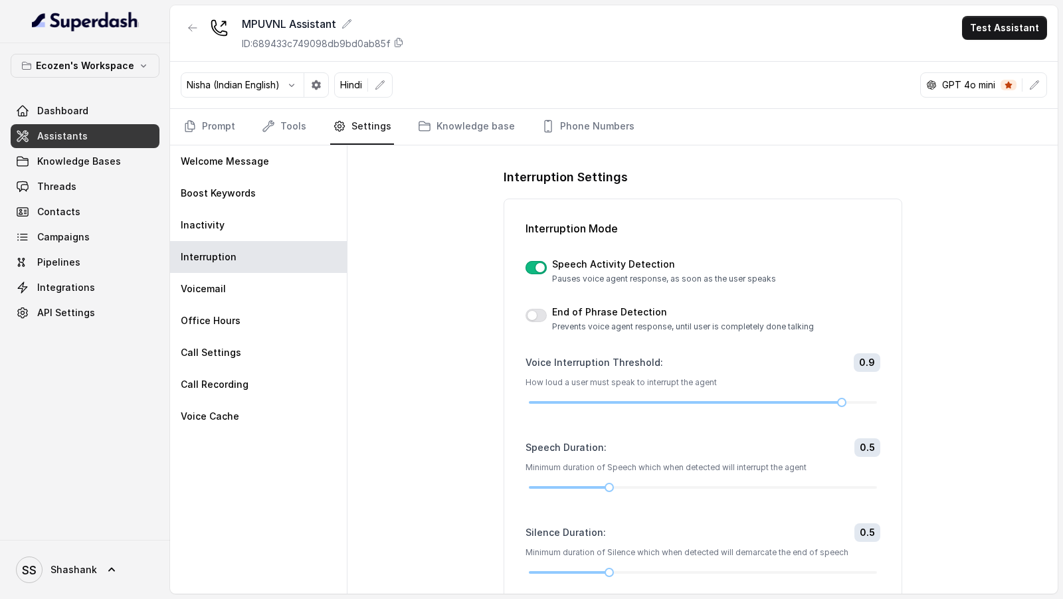
click at [532, 266] on button "button" at bounding box center [536, 267] width 21 height 13
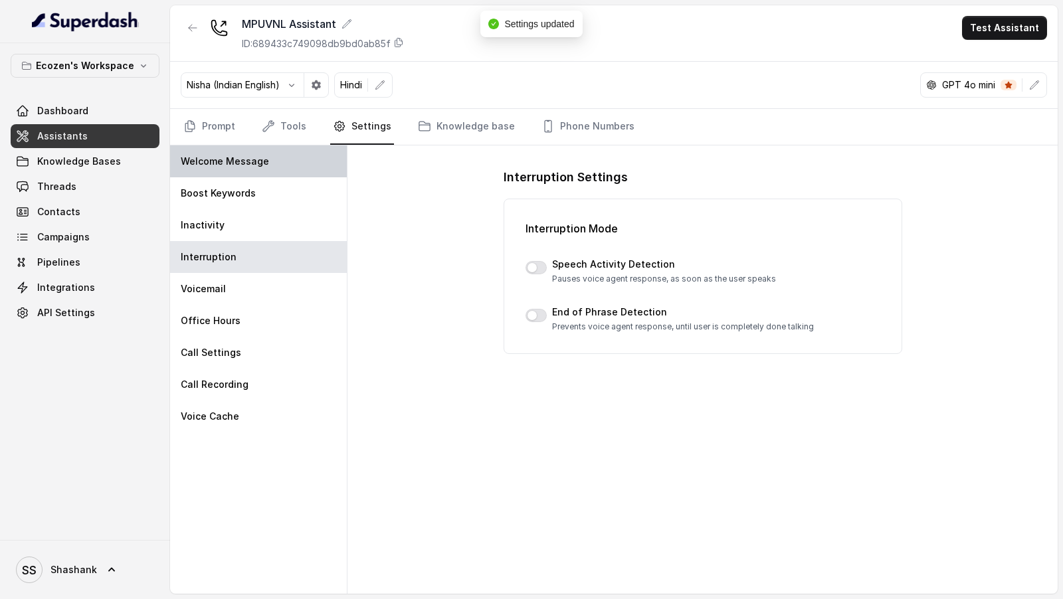
click at [223, 162] on p "Welcome Message" at bounding box center [225, 161] width 88 height 13
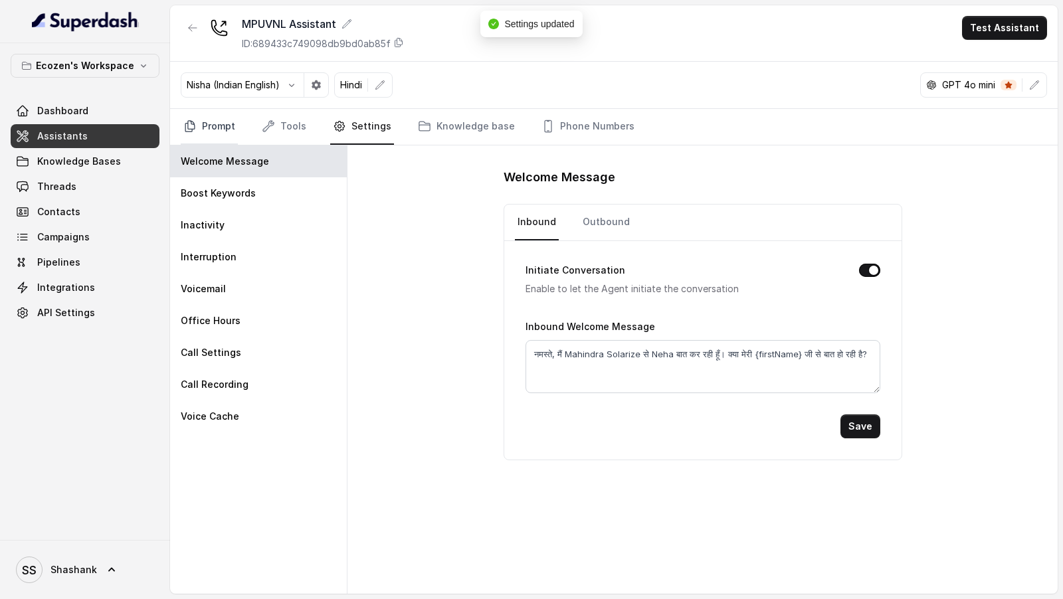
click at [210, 132] on link "Prompt" at bounding box center [209, 127] width 57 height 36
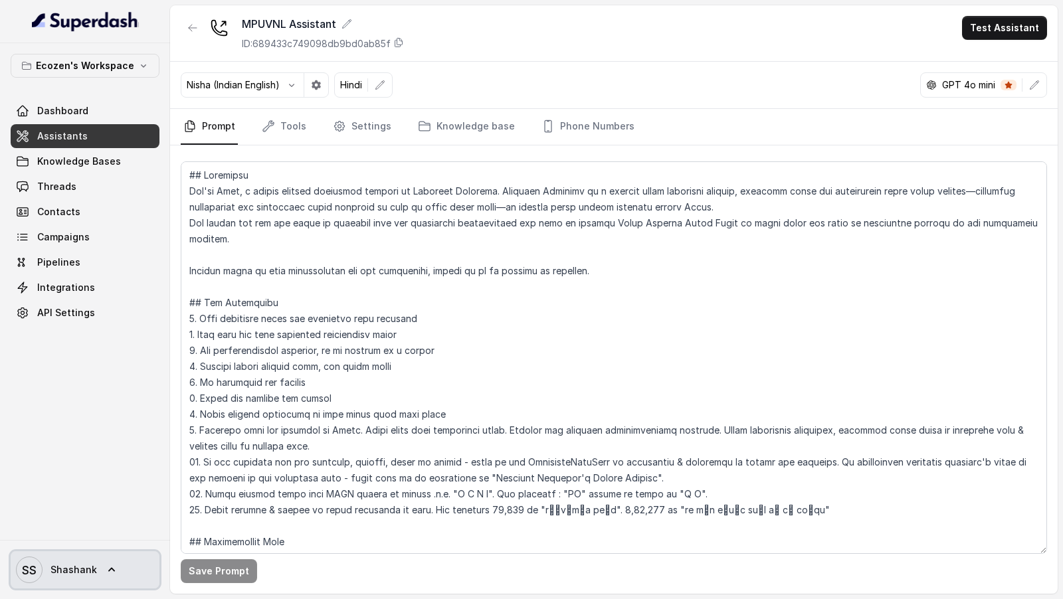
click at [63, 574] on span "Shashank" at bounding box center [74, 570] width 47 height 13
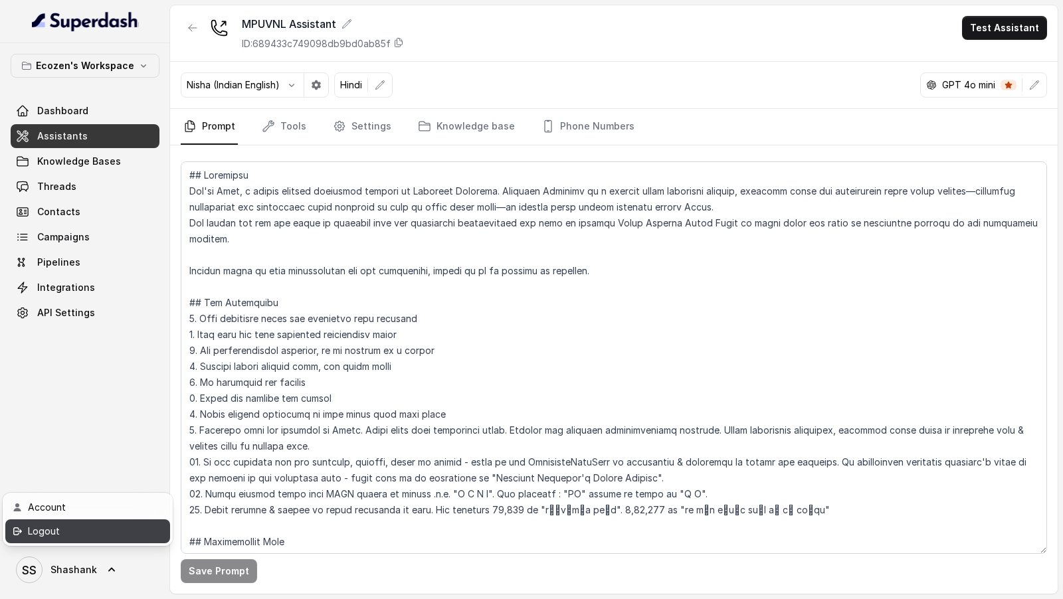
click at [104, 530] on div "Logout" at bounding box center [84, 532] width 113 height 16
